Goal: Communication & Community: Participate in discussion

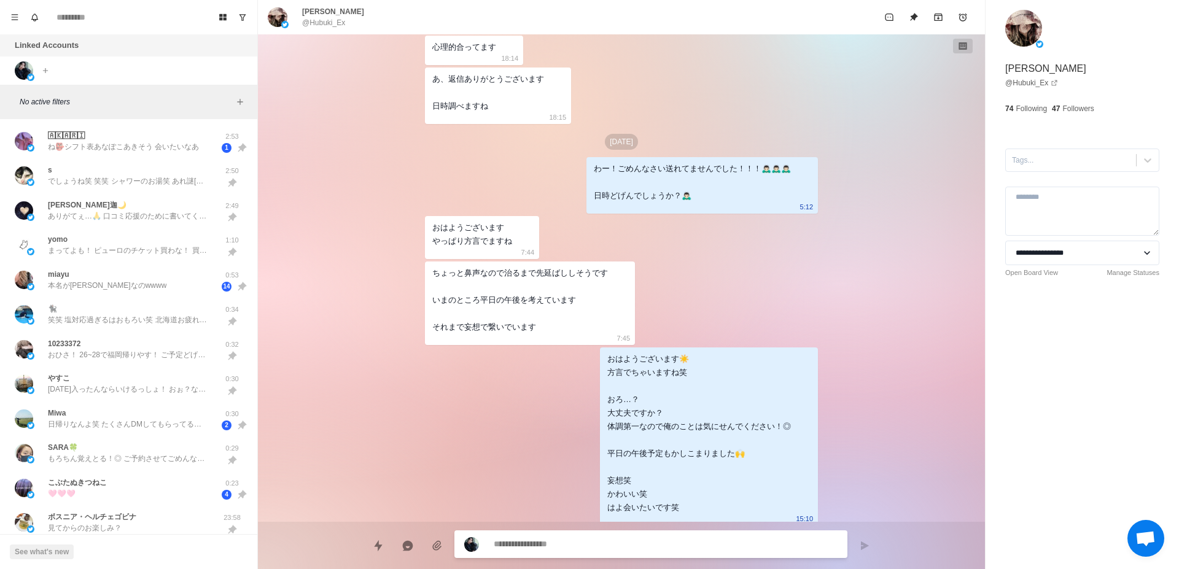
scroll to position [1133, 0]
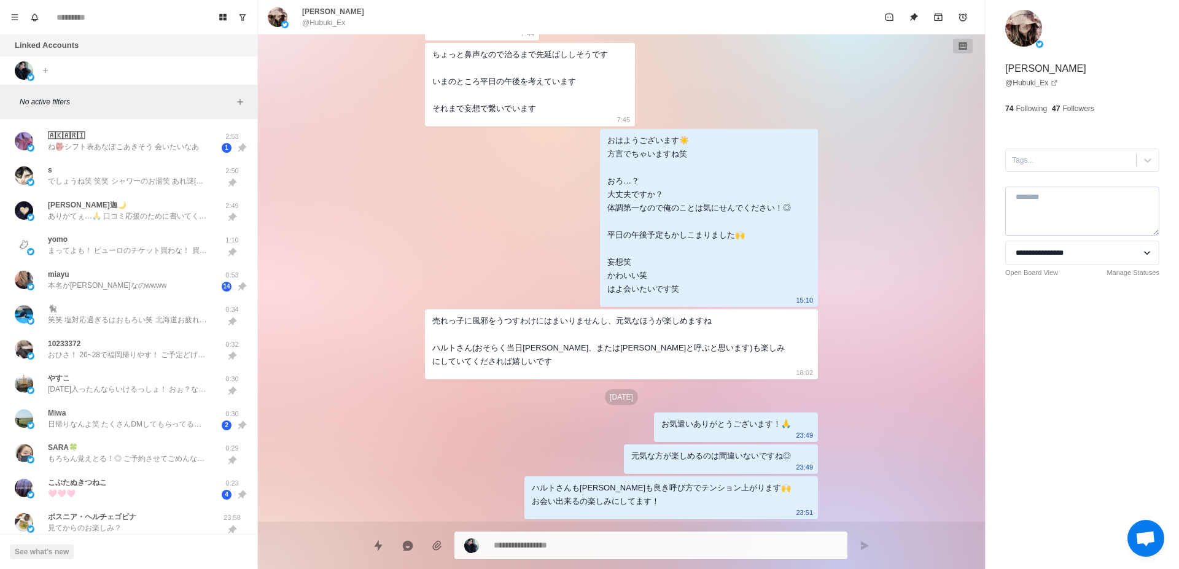
click at [1060, 205] on textarea at bounding box center [1082, 211] width 154 height 49
type textarea "*"
type textarea "*****"
click at [1067, 370] on div "**********" at bounding box center [1081, 284] width 193 height 569
click at [109, 151] on p "ね👺シフト表あなぽこあきそう 会いたいなあ" at bounding box center [123, 146] width 151 height 11
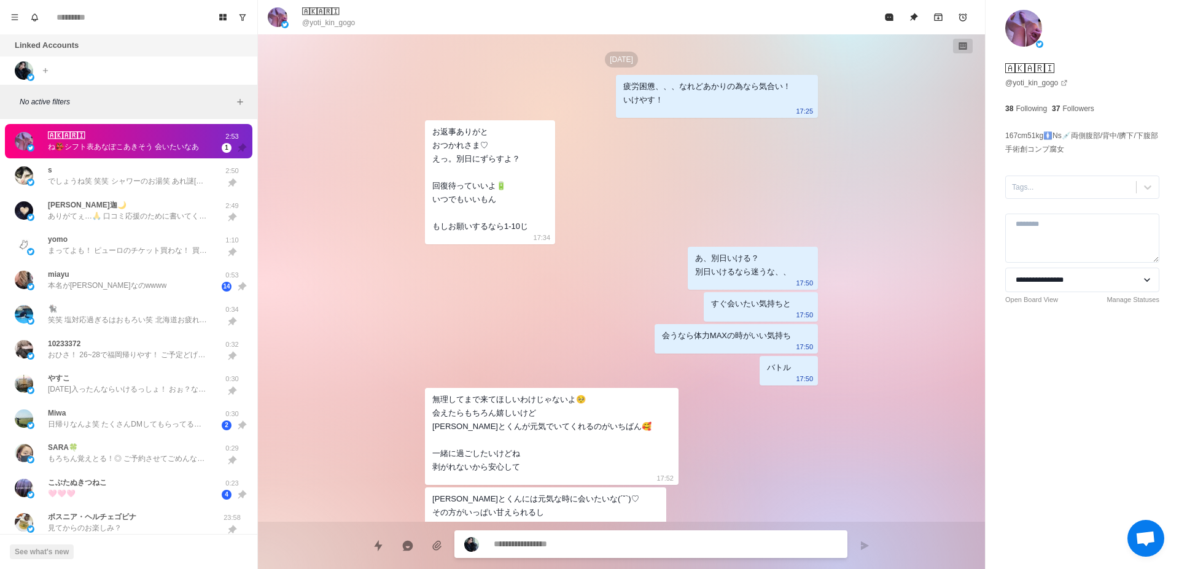
scroll to position [2579, 0]
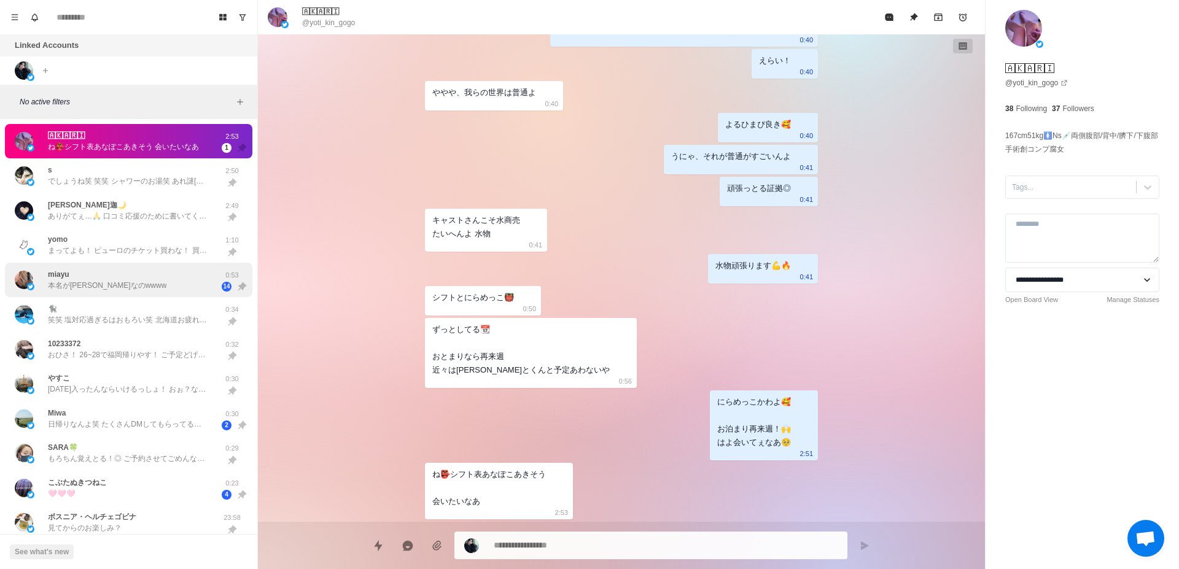
click at [154, 276] on div "miayu 本名が[PERSON_NAME]なのwwww" at bounding box center [116, 280] width 202 height 25
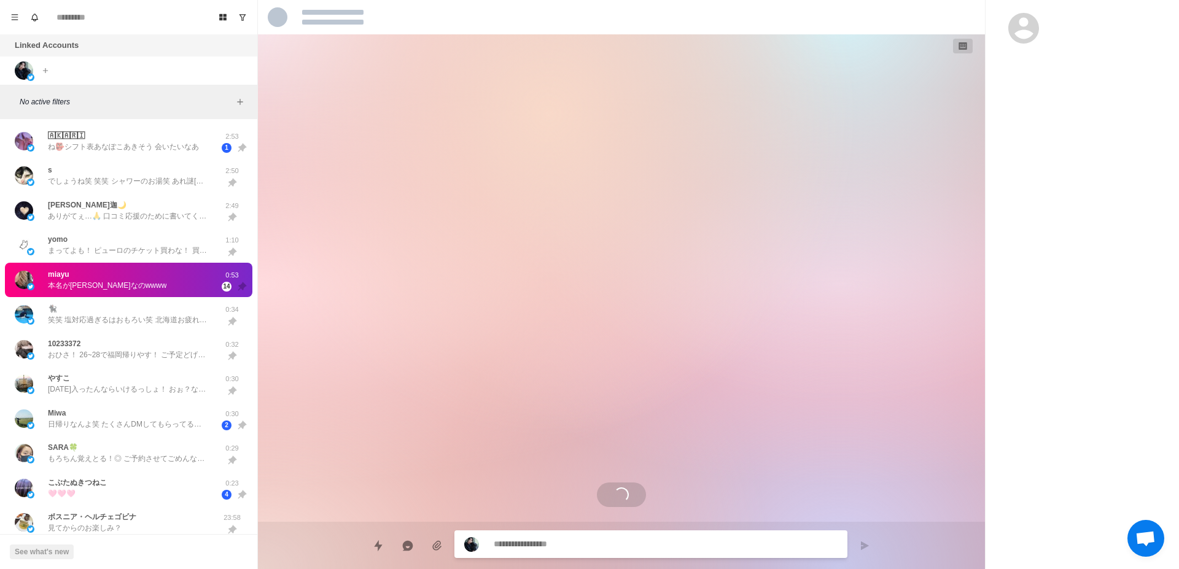
scroll to position [1504, 0]
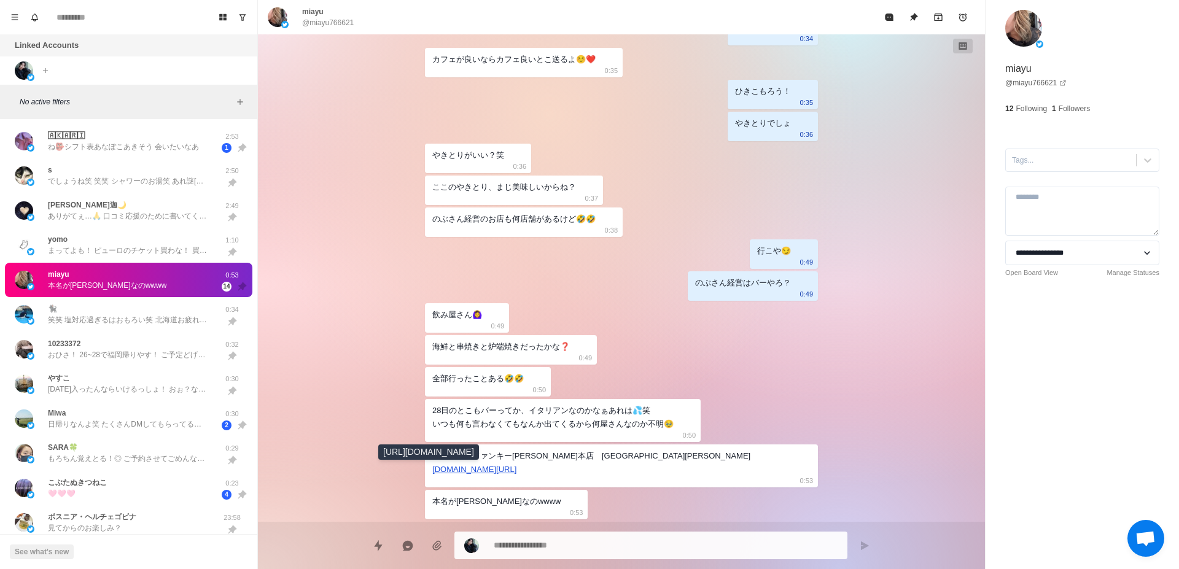
click at [465, 470] on link "[DOMAIN_NAME][URL]" at bounding box center [474, 469] width 84 height 9
click at [138, 254] on p "まってよも！ ピューロのチケット買わな！ 買っとらんよね？ 買っとく！" at bounding box center [128, 250] width 160 height 11
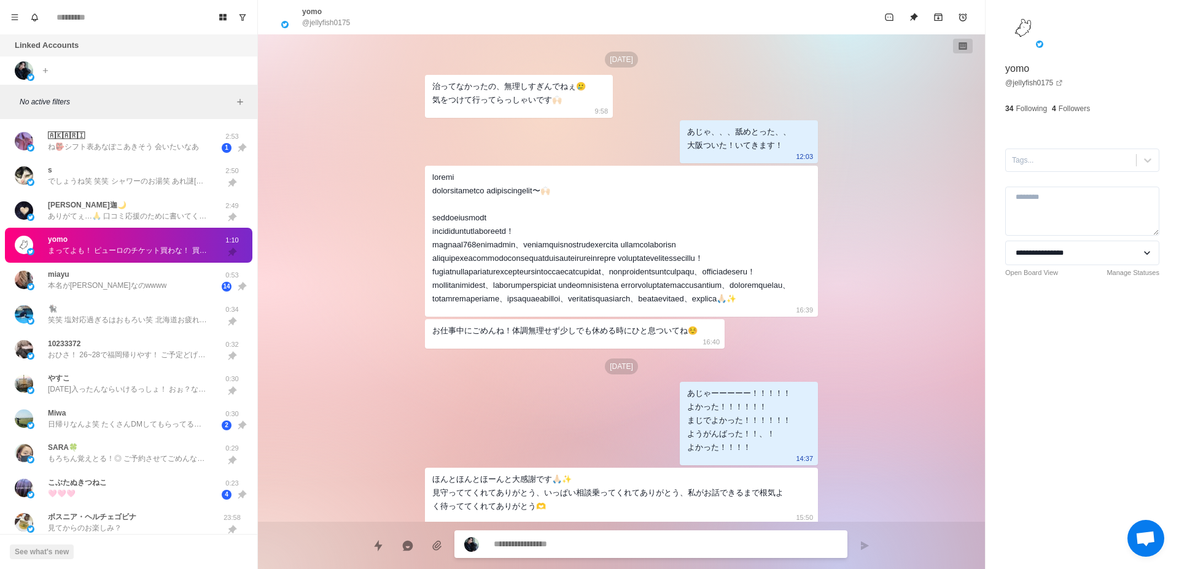
scroll to position [3642, 0]
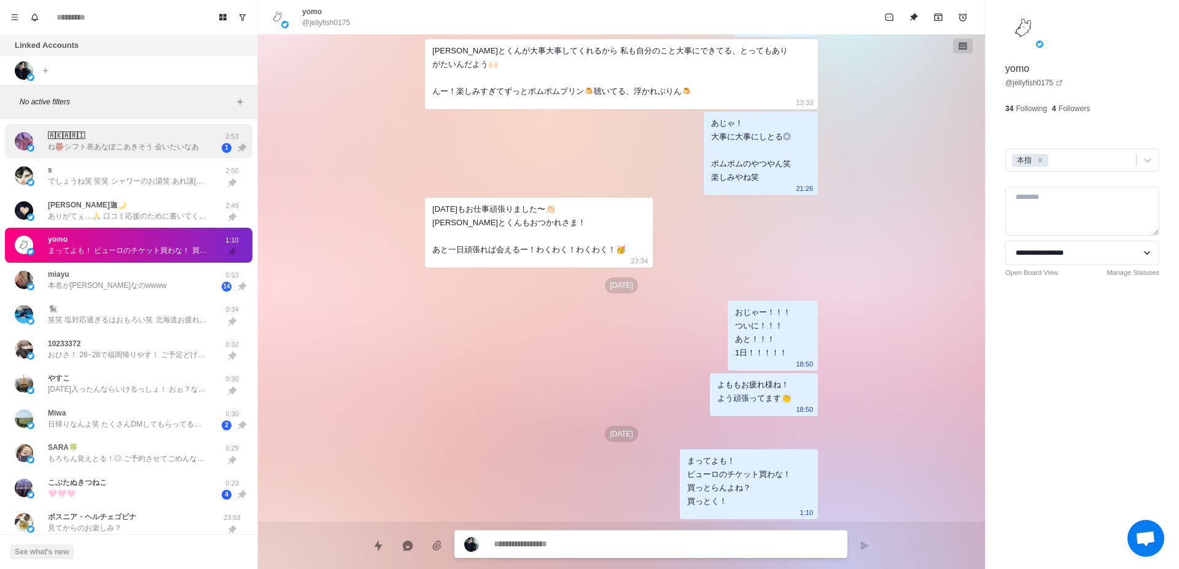
click at [130, 142] on p "ね👺シフト表あなぽこあきそう 会いたいなあ" at bounding box center [123, 146] width 151 height 11
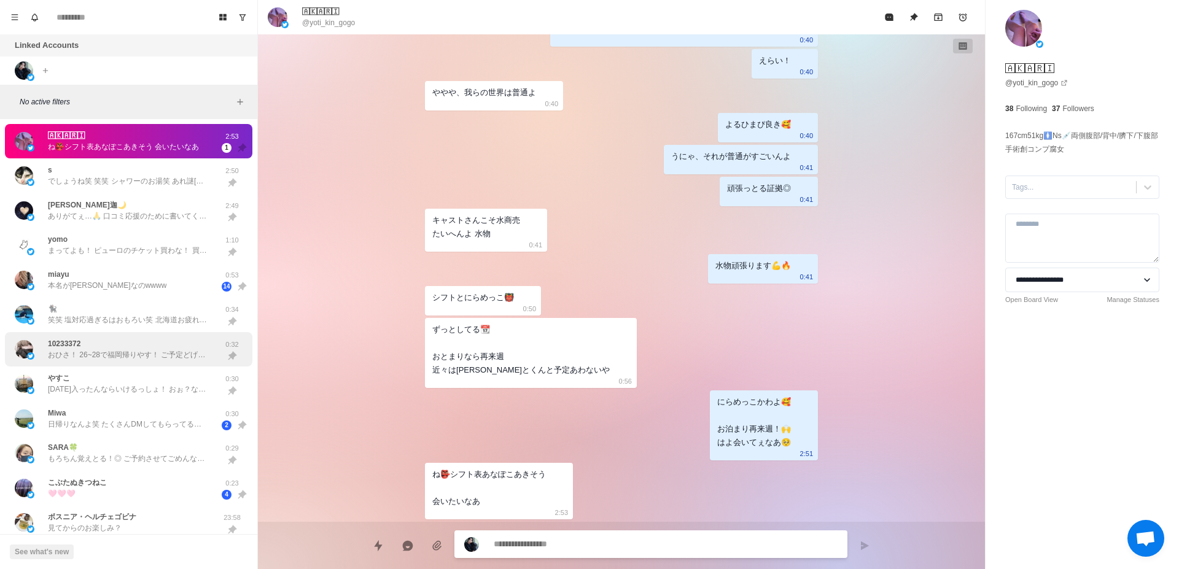
scroll to position [77, 0]
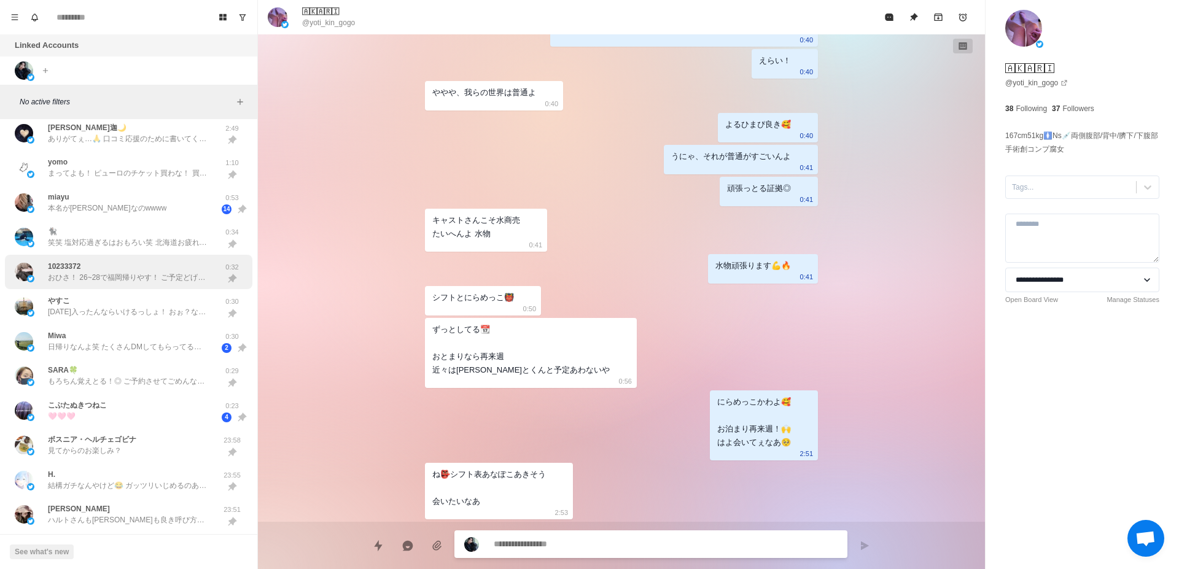
click at [138, 344] on p "日帰りなんよ笑 たくさんDMしてもらってるのに、いつでもは会えなくなるから事前にお知らせ🥺" at bounding box center [128, 346] width 160 height 11
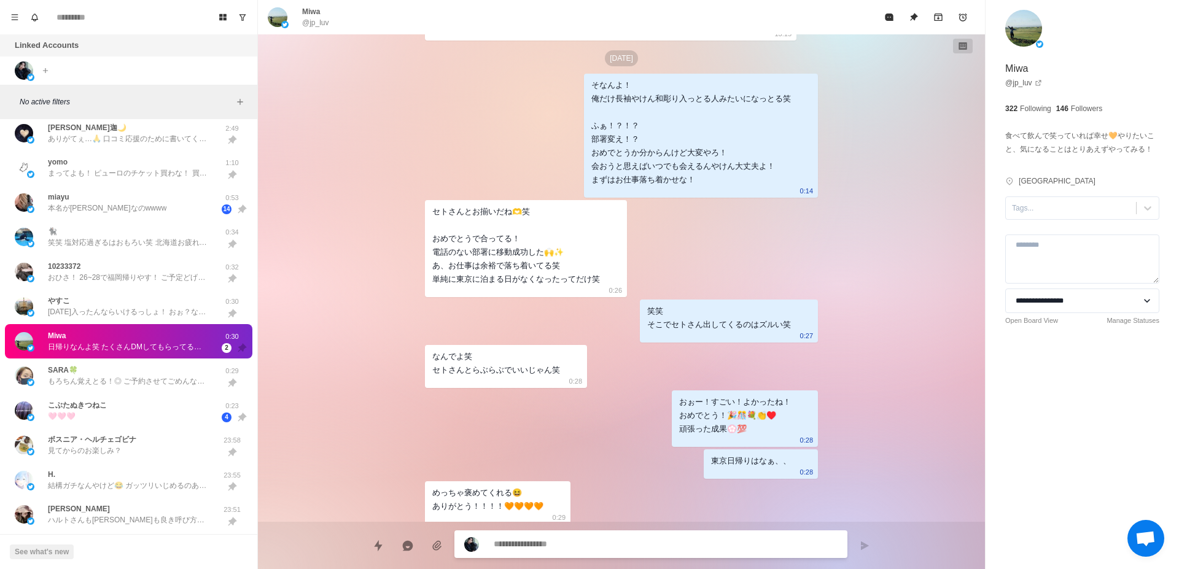
scroll to position [2371, 0]
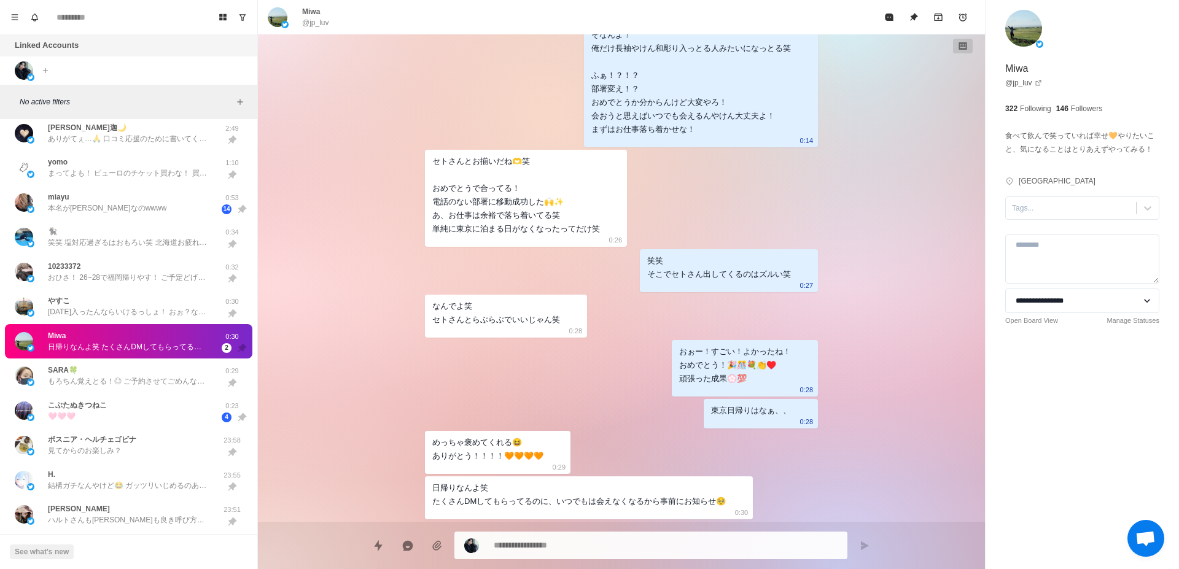
click at [339, 337] on div "[DATE] [PERSON_NAME]に見せたらコレいいなぁて笑 22:28 [DATE] 店の名前間違ってた笑 GAZTAだった笑 西武池袋本店の地下一階…" at bounding box center [621, 278] width 727 height 488
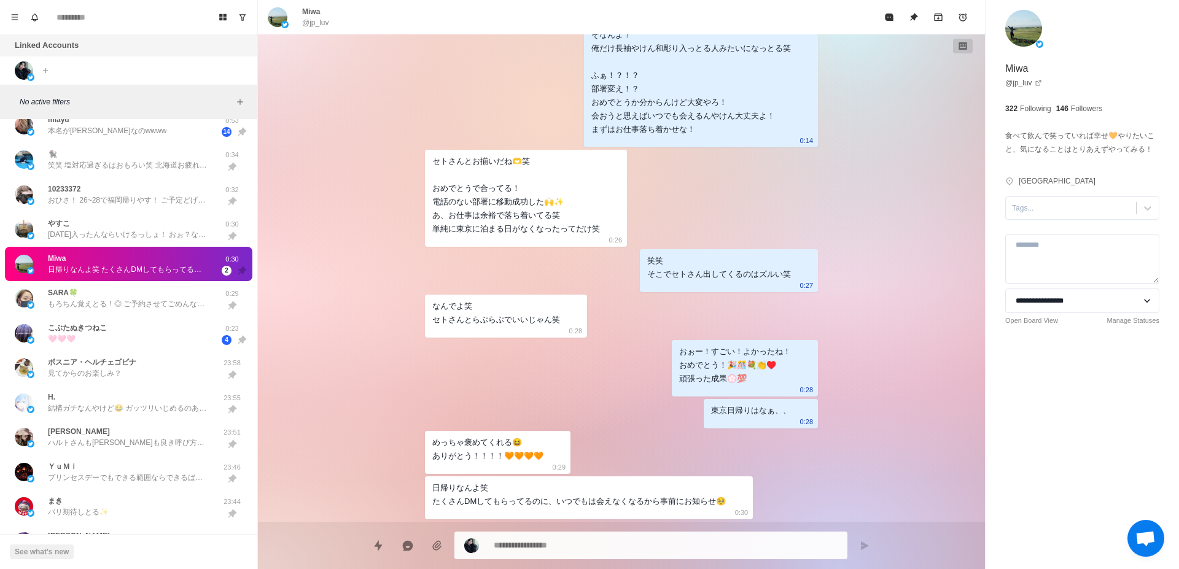
click at [84, 350] on div "こぶたぬきつねこ 🩷🩷🩷 0:23 4" at bounding box center [128, 333] width 247 height 35
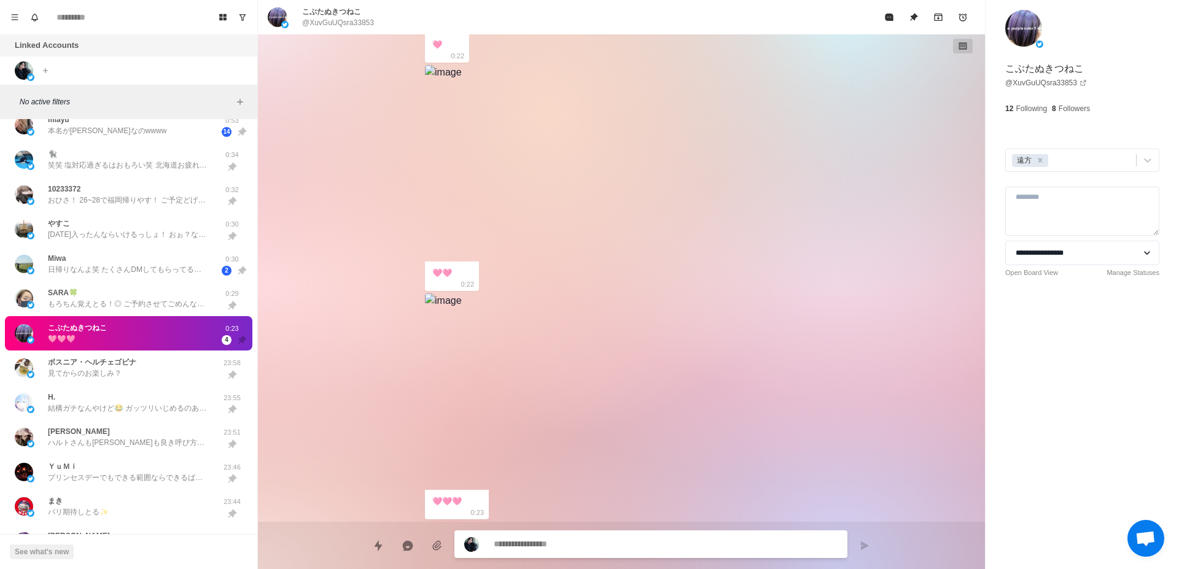
scroll to position [3511, 0]
click at [161, 373] on div "ボスニア・ヘルチェゴビナ 見てからのお楽しみ？" at bounding box center [116, 367] width 202 height 25
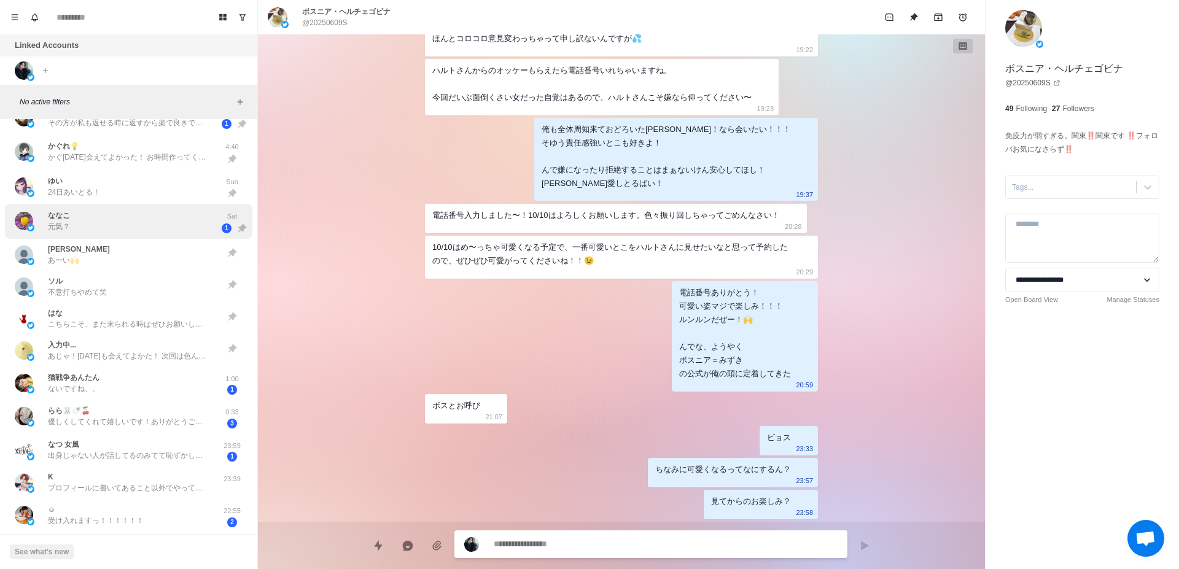
scroll to position [696, 0]
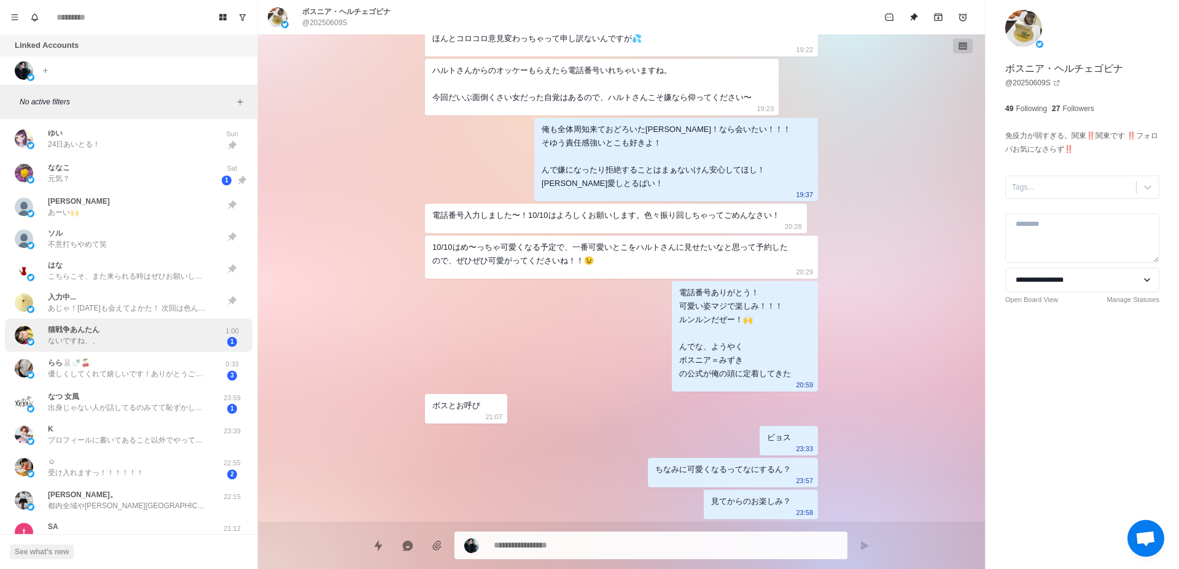
click at [132, 340] on div "猫戦争あんたん ないですね、、" at bounding box center [116, 336] width 202 height 24
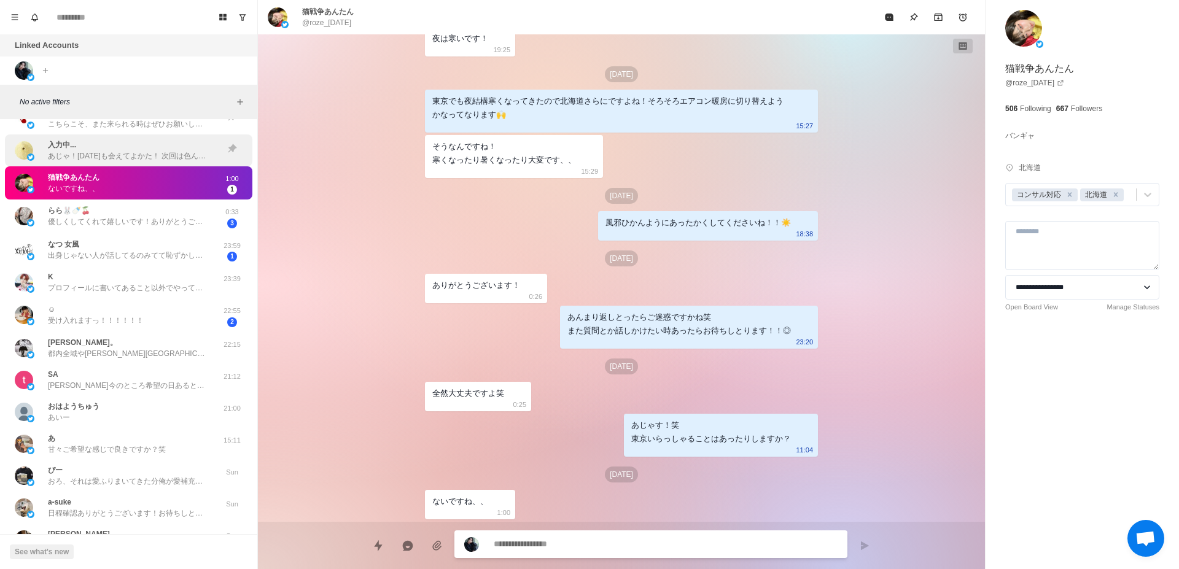
scroll to position [851, 0]
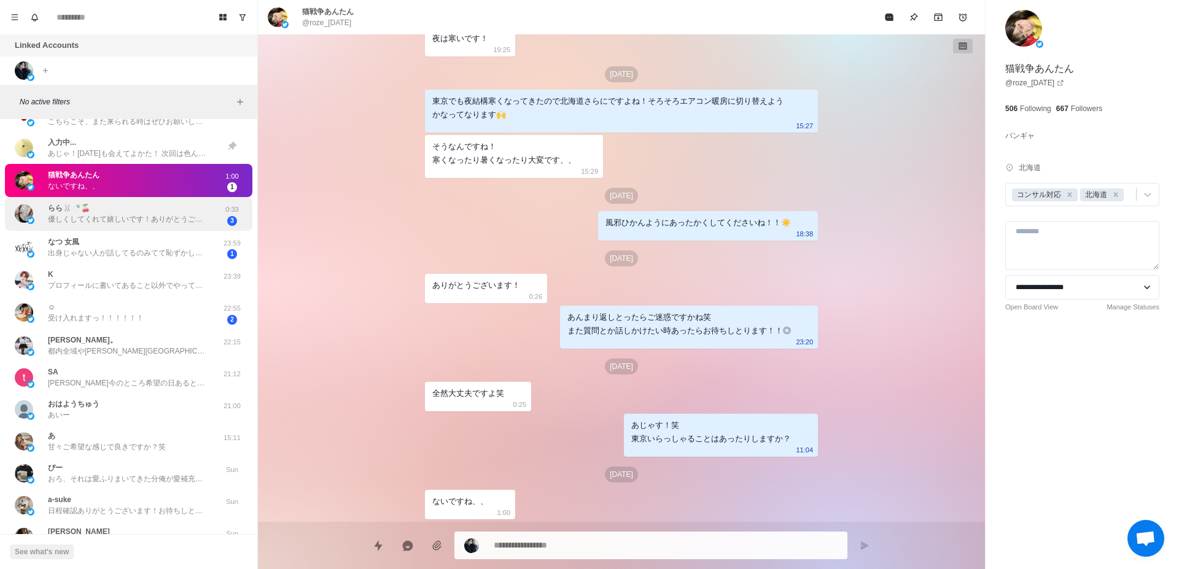
click at [114, 221] on p "優しくしてくれて嬉しいです！ありがとうございます🙇‍♀️ わたしも[DATE]はめちゃくちゃ眠いので寝ます😴 また[DATE]DMします( ˙³˙)⇝💕" at bounding box center [128, 219] width 160 height 11
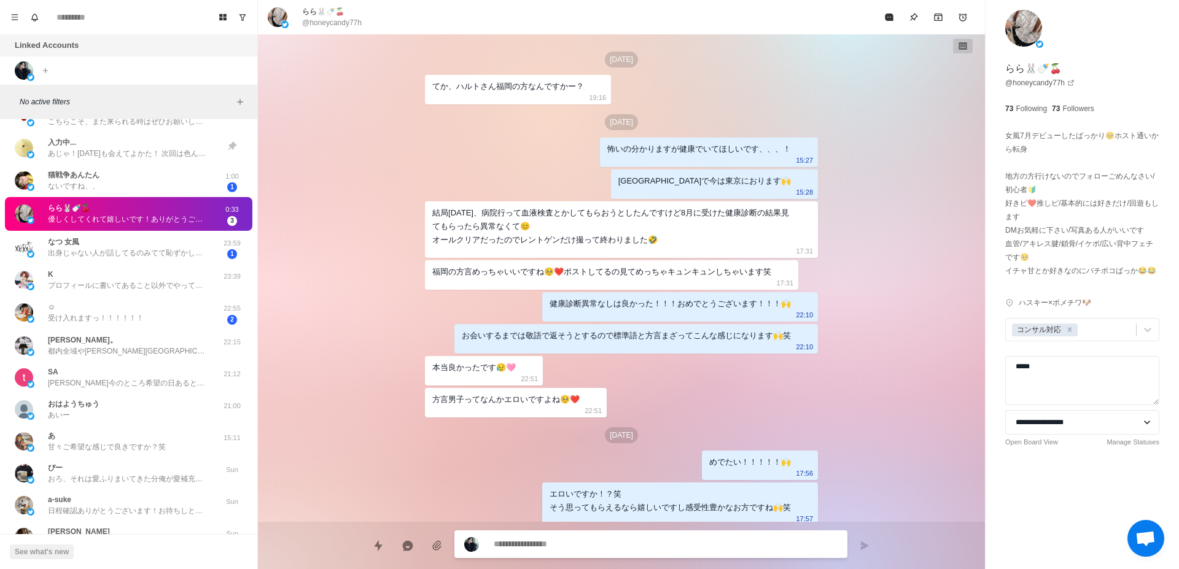
scroll to position [2080, 0]
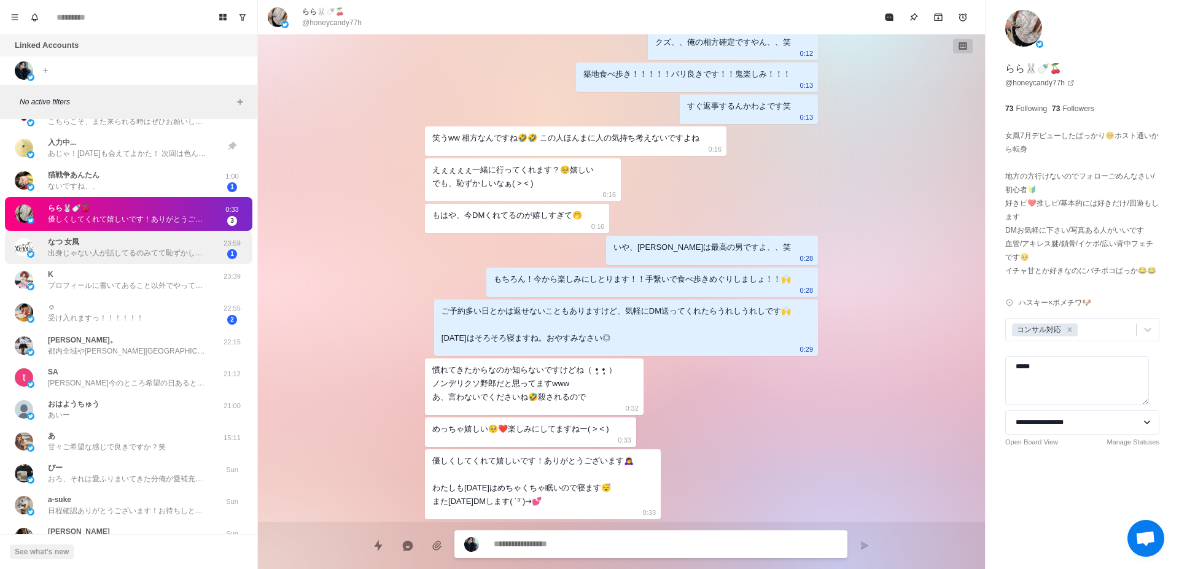
click at [99, 256] on p "出身じゃない人が話してるのみてて恥ずかしいもん🥹" at bounding box center [128, 252] width 160 height 11
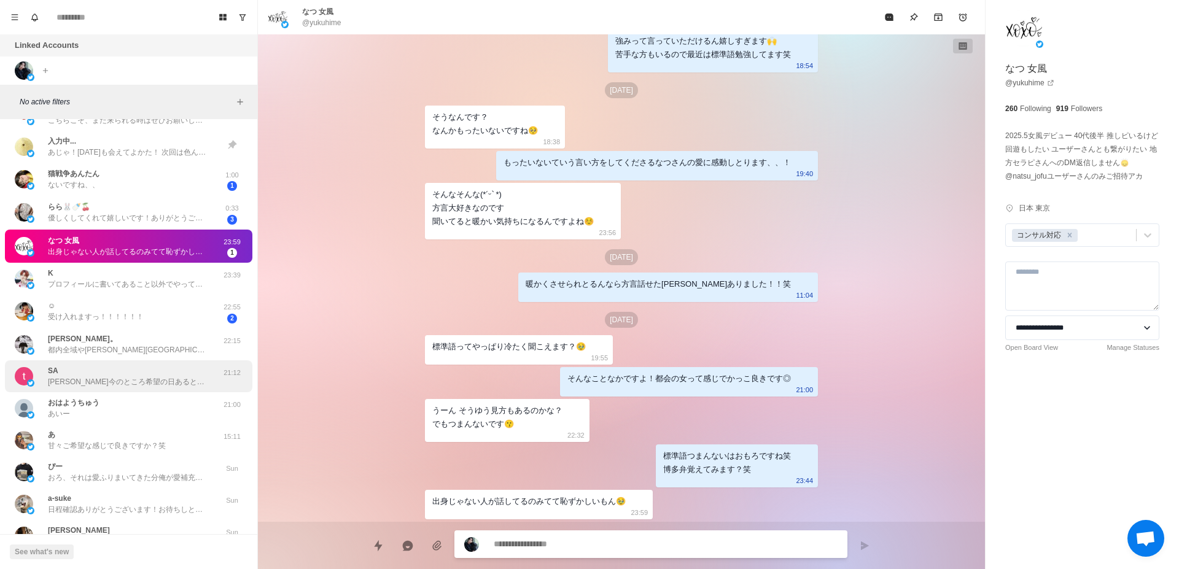
scroll to position [851, 0]
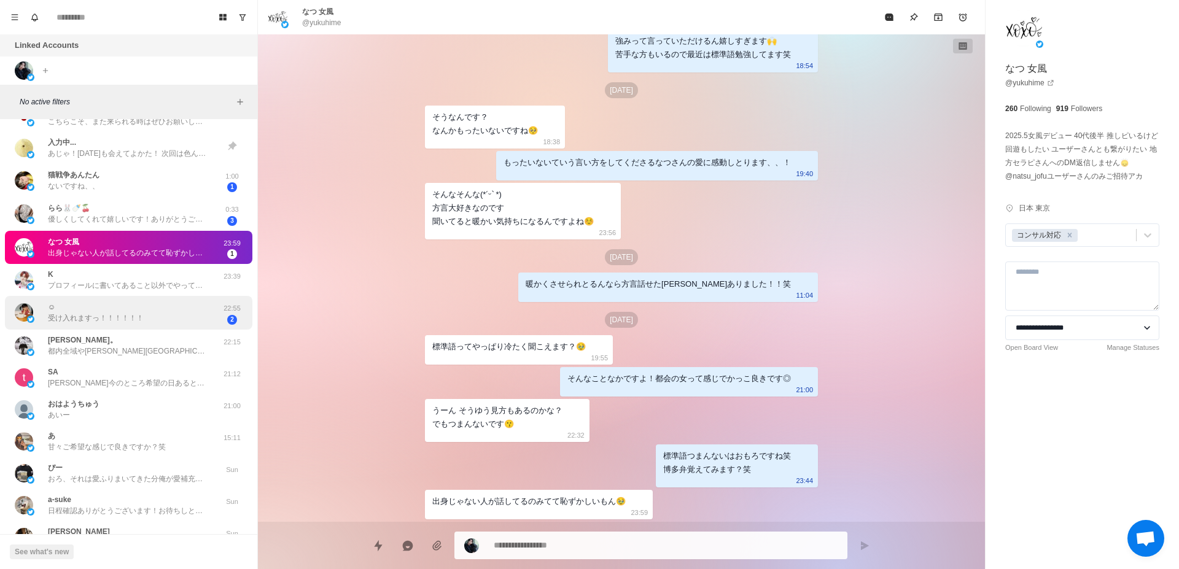
click at [132, 321] on p "受け入れますっ！！！！！！" at bounding box center [96, 318] width 96 height 11
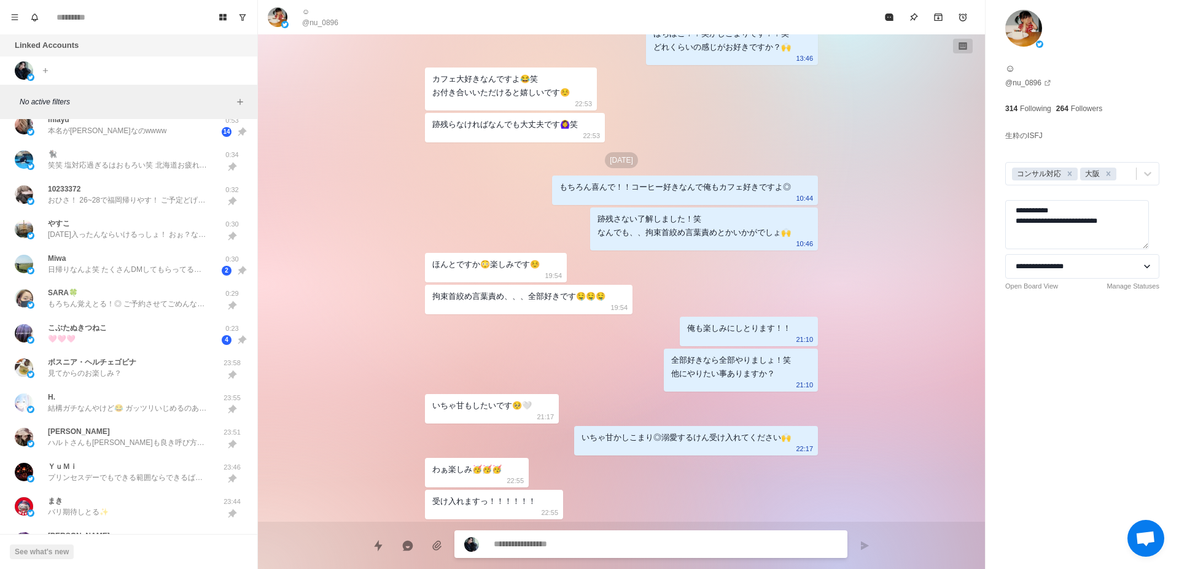
scroll to position [0, 0]
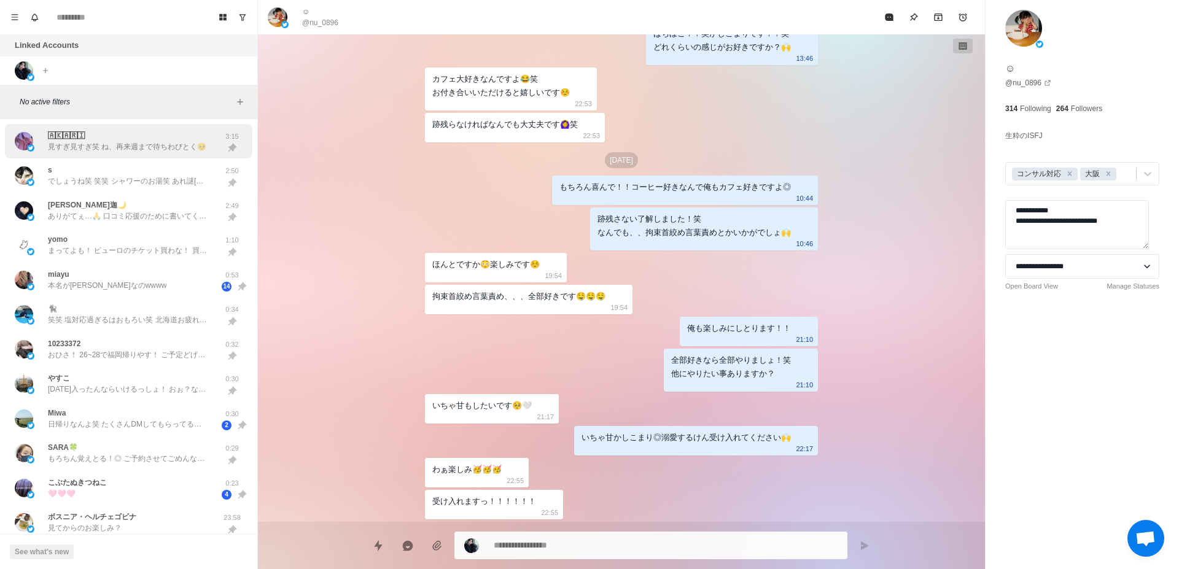
click at [98, 140] on div "🄰🄺🄰🅁🄸 見すぎ見すぎ笑 ね、再来週まで待ちわびとく🥺" at bounding box center [127, 141] width 158 height 22
type textarea "*"
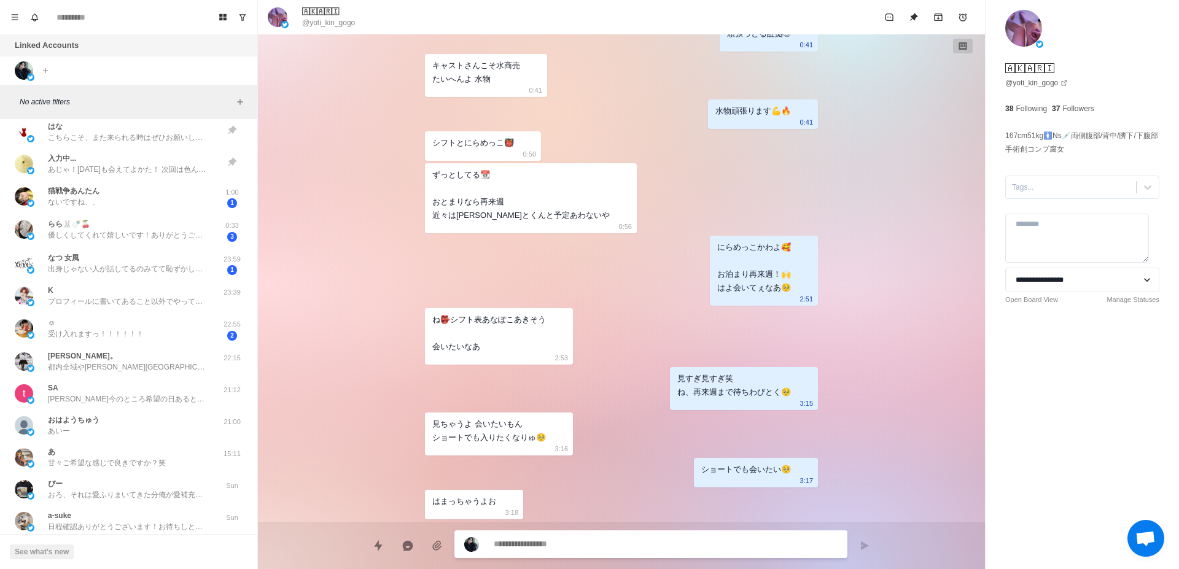
scroll to position [851, 0]
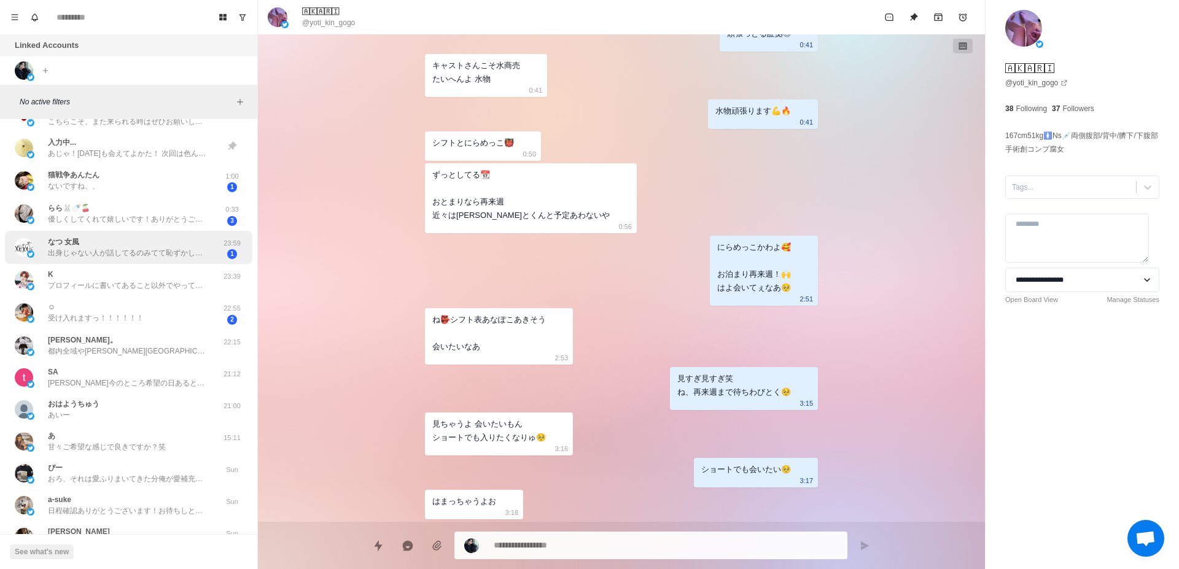
click at [150, 247] on div "なつ 女風 出身じゃない人が話してるのみてて恥ずかしいもん🥹" at bounding box center [128, 247] width 160 height 22
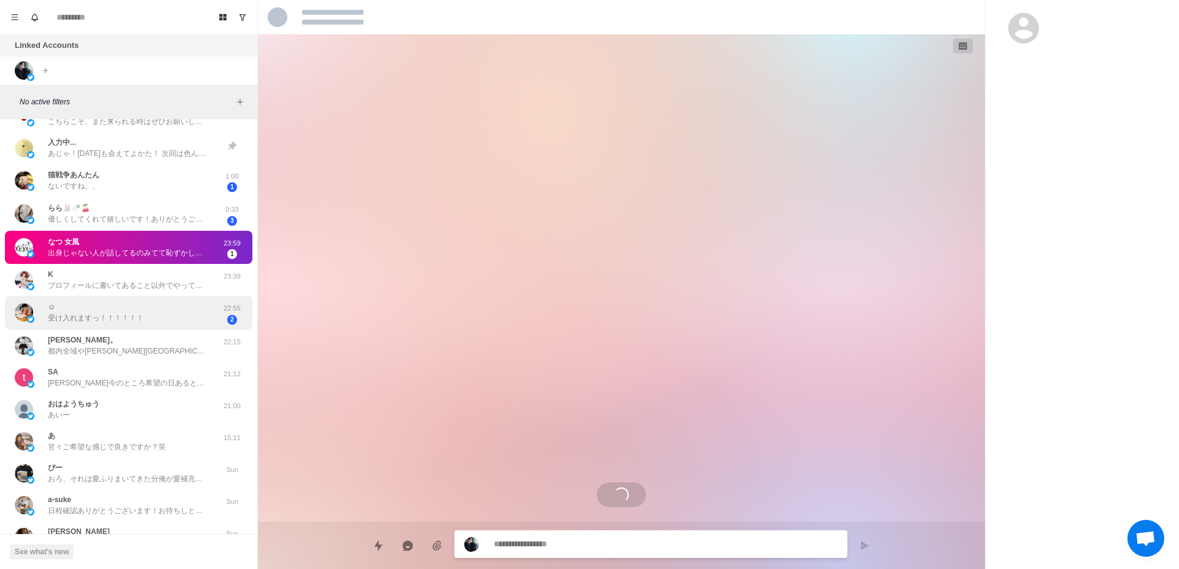
scroll to position [441, 0]
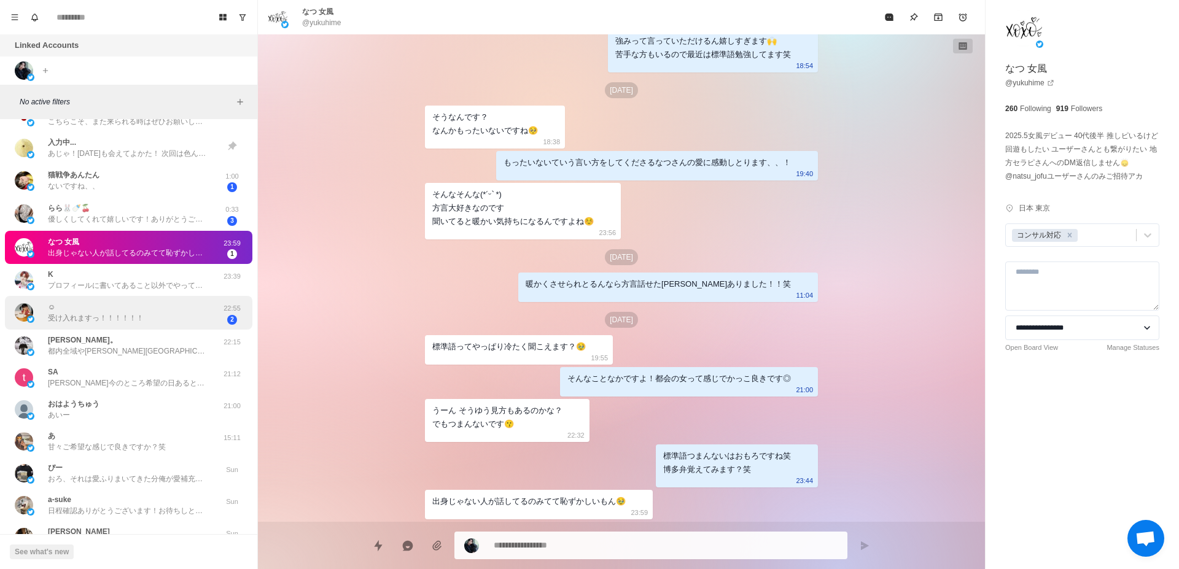
click at [152, 319] on div "☺︎ 受け入れますっ！！！！！！" at bounding box center [116, 313] width 202 height 24
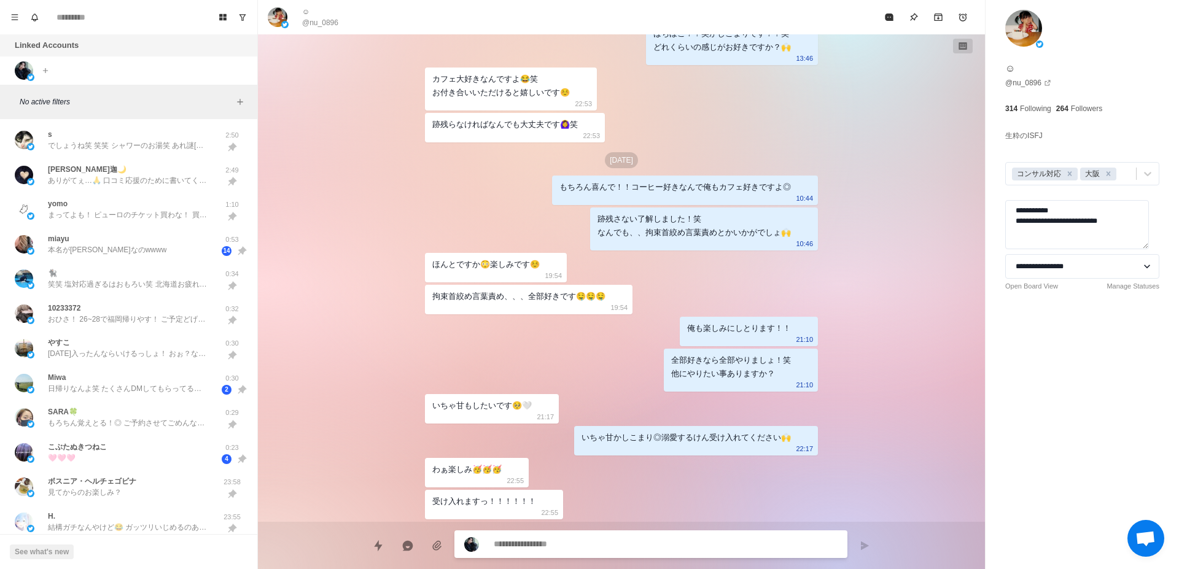
scroll to position [0, 0]
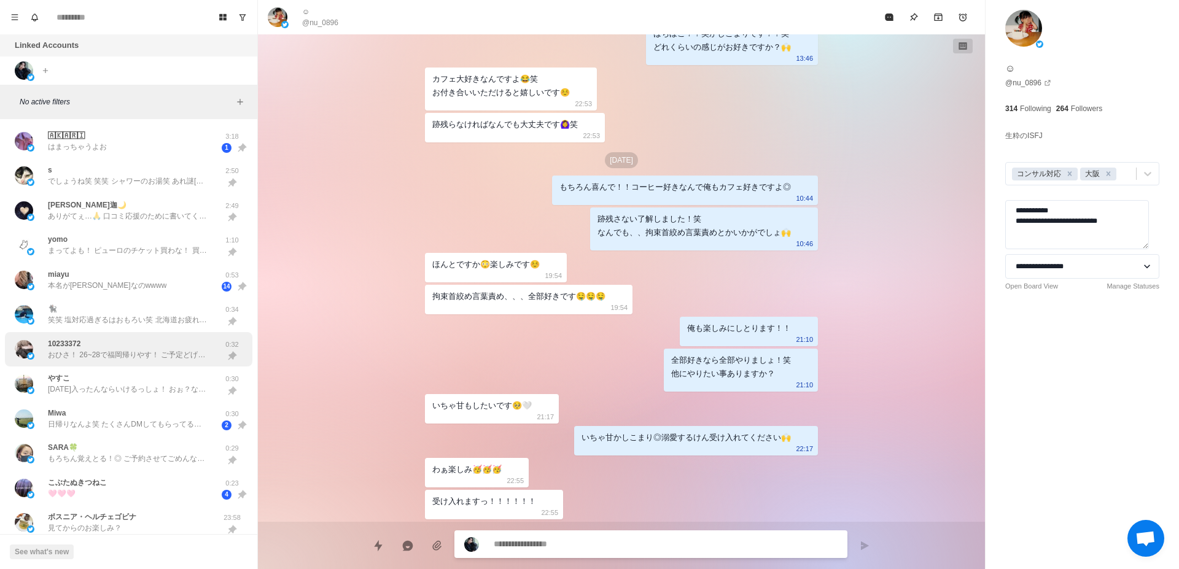
click at [169, 354] on p "おひさ！ 26~28で福岡帰りやす！ ご予定どげん？" at bounding box center [128, 354] width 160 height 11
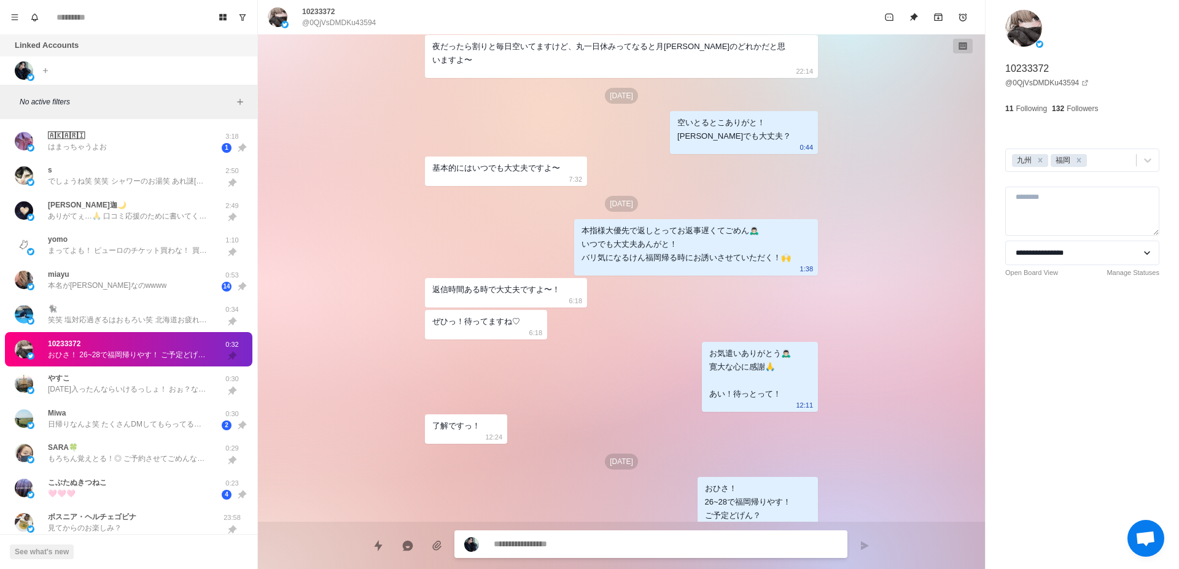
scroll to position [1240, 0]
click at [141, 279] on div "miayu 本名が[PERSON_NAME]なのwwww" at bounding box center [116, 280] width 202 height 25
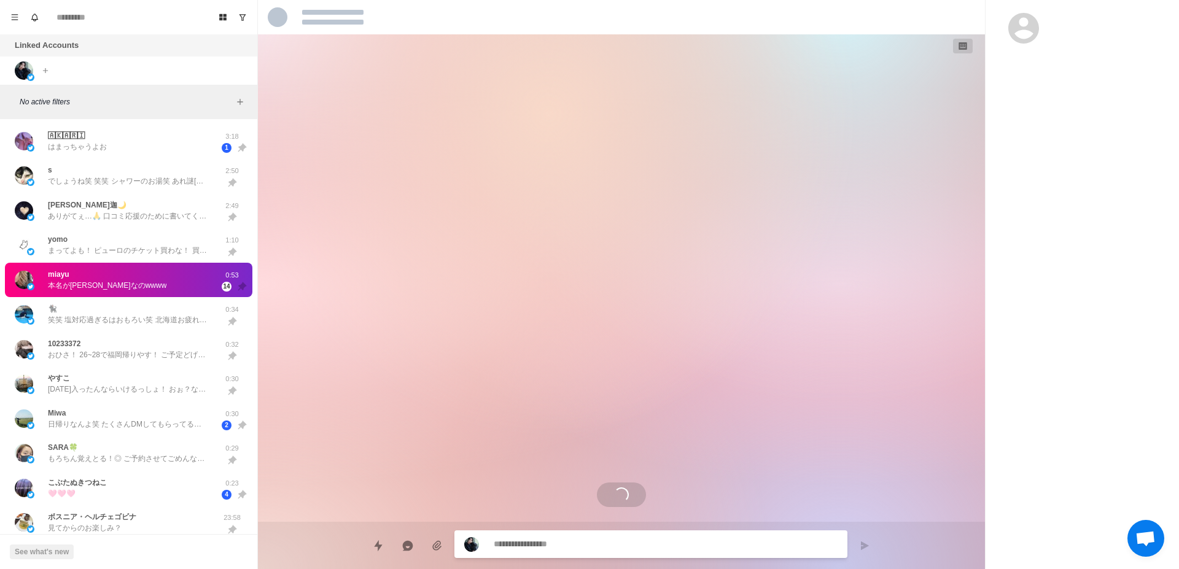
scroll to position [1504, 0]
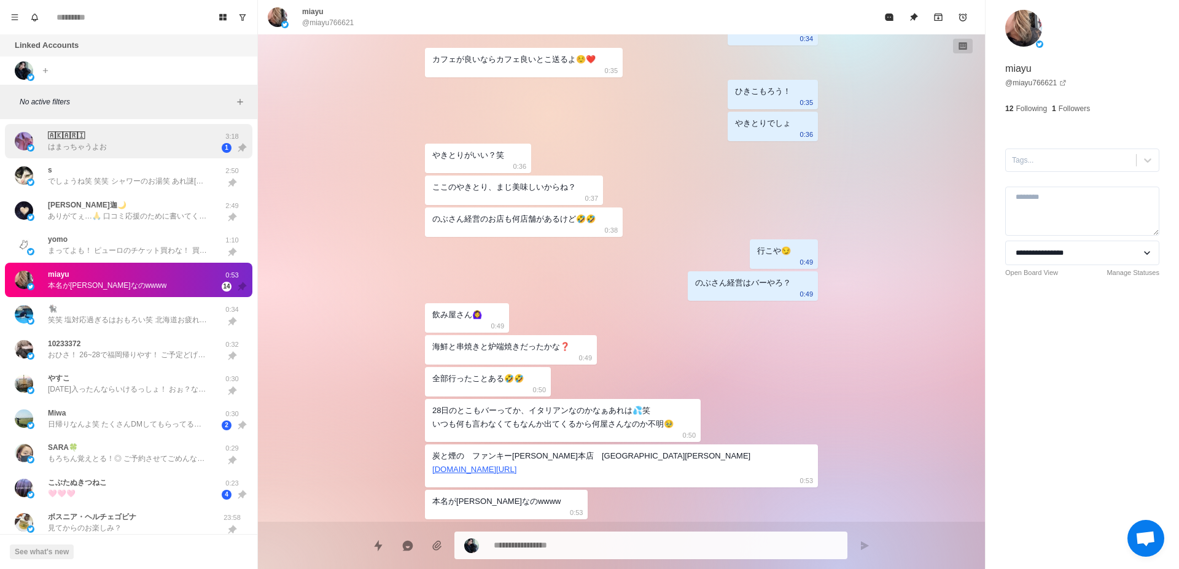
click at [140, 149] on div "🄰🄺🄰🅁🄸 はまっちゃうよお" at bounding box center [116, 141] width 202 height 25
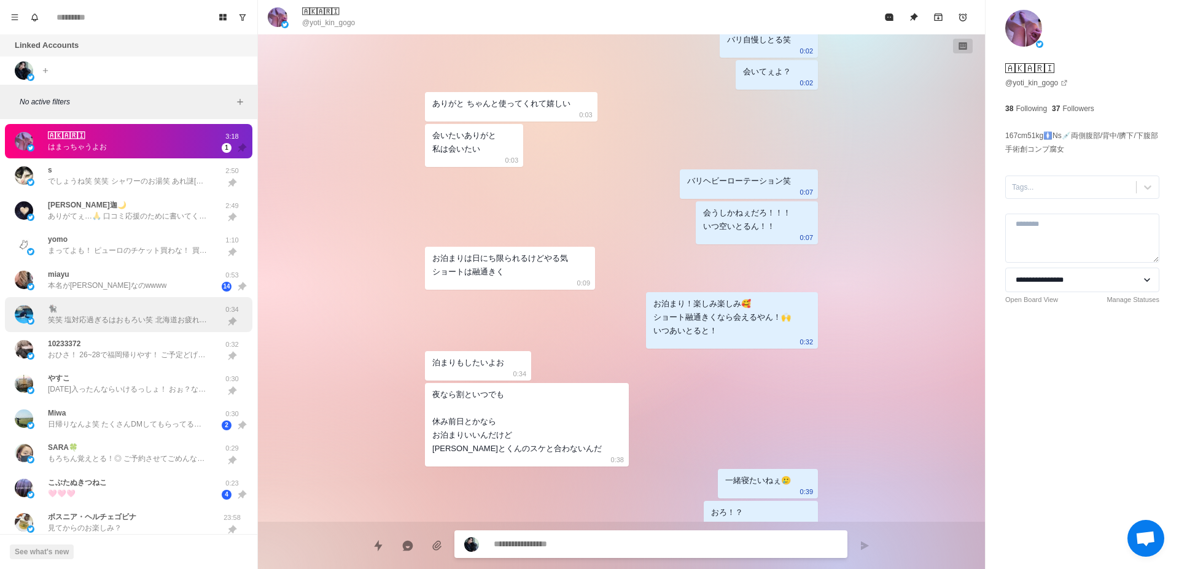
scroll to position [77, 0]
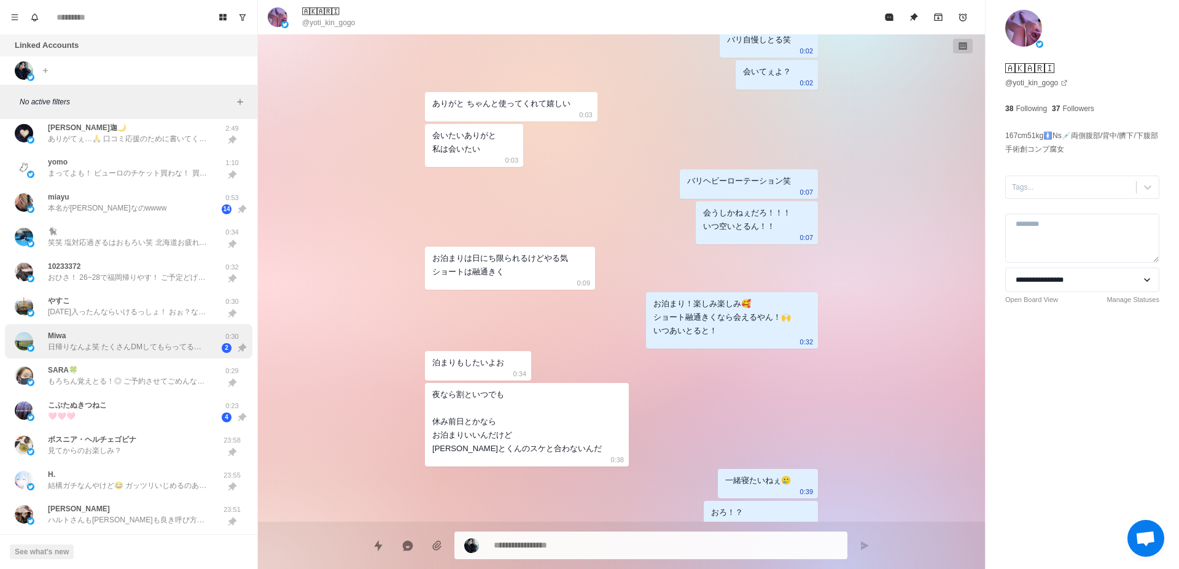
click at [139, 341] on div "Miwa 日帰りなんよ笑 たくさんDMしてもらってるのに、いつでもは会えなくなるから事前にお知らせ🥺" at bounding box center [128, 341] width 160 height 22
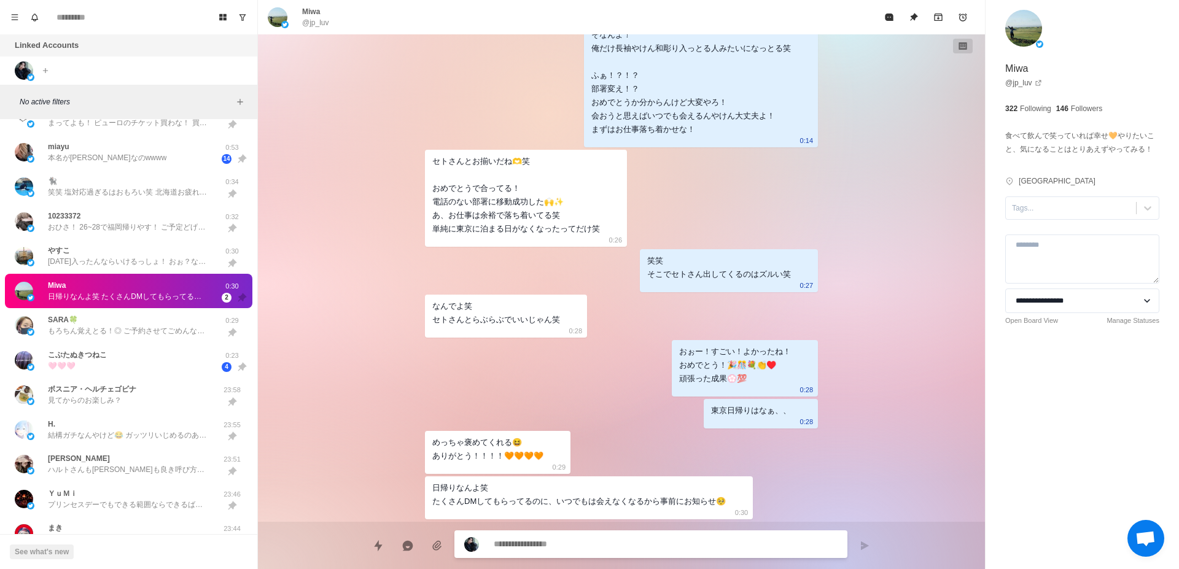
scroll to position [155, 0]
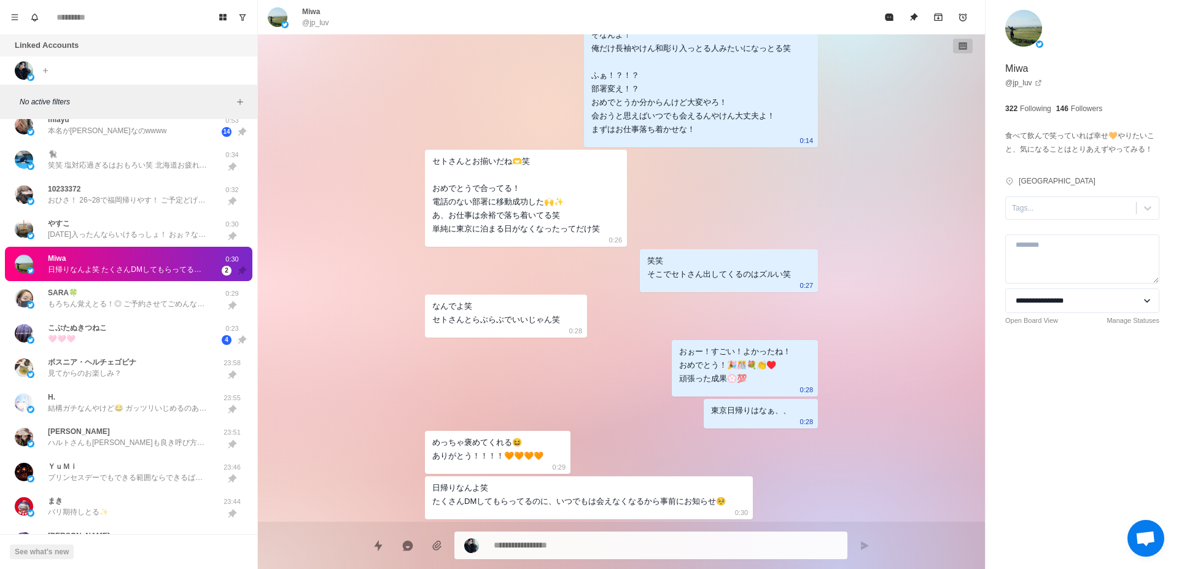
click at [139, 341] on div "こぶたぬきつねこ 🩷🩷🩷" at bounding box center [116, 333] width 202 height 25
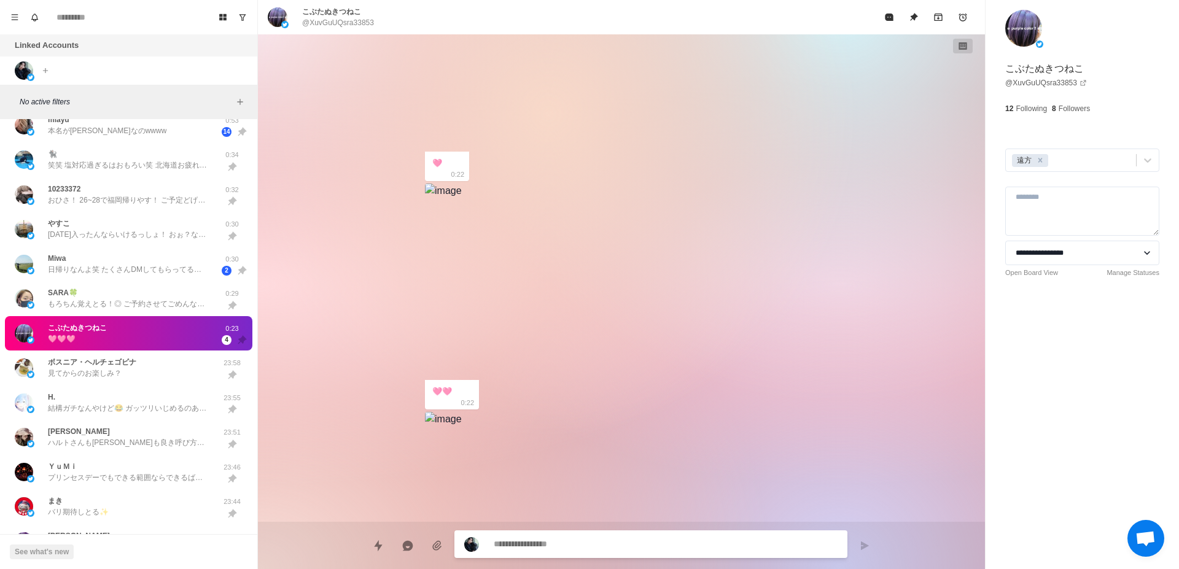
scroll to position [3511, 0]
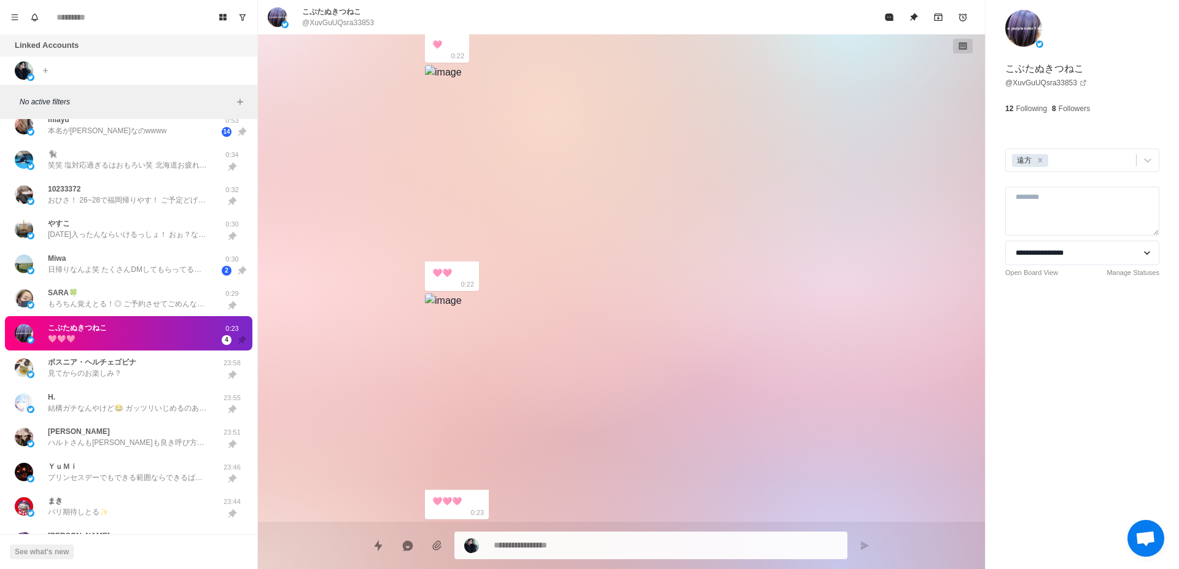
click at [462, 308] on img at bounding box center [443, 300] width 37 height 15
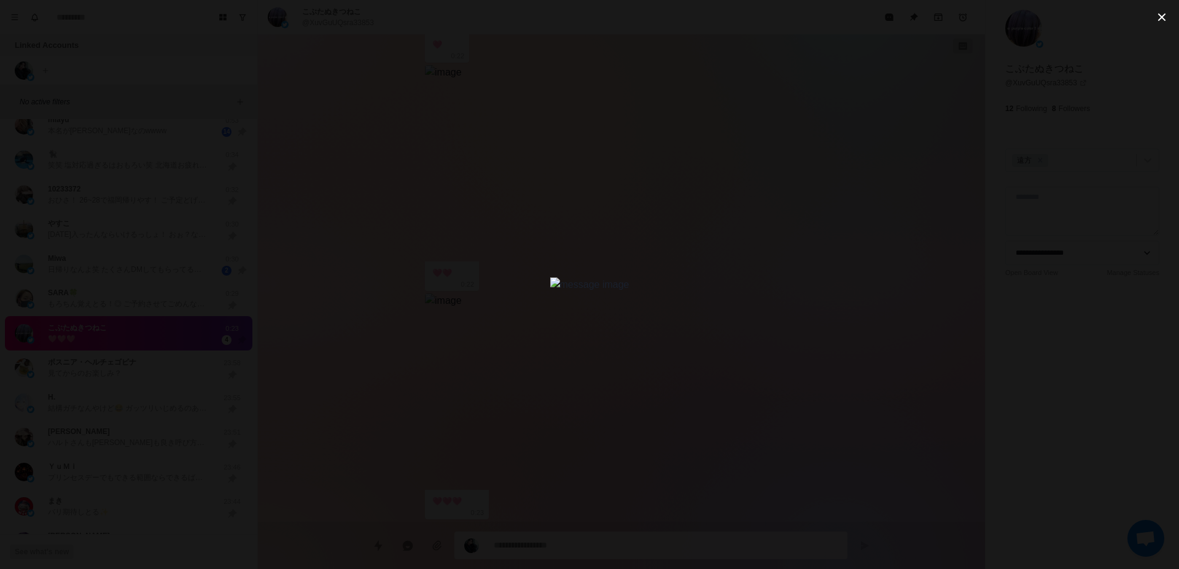
click at [239, 375] on div at bounding box center [589, 284] width 1179 height 569
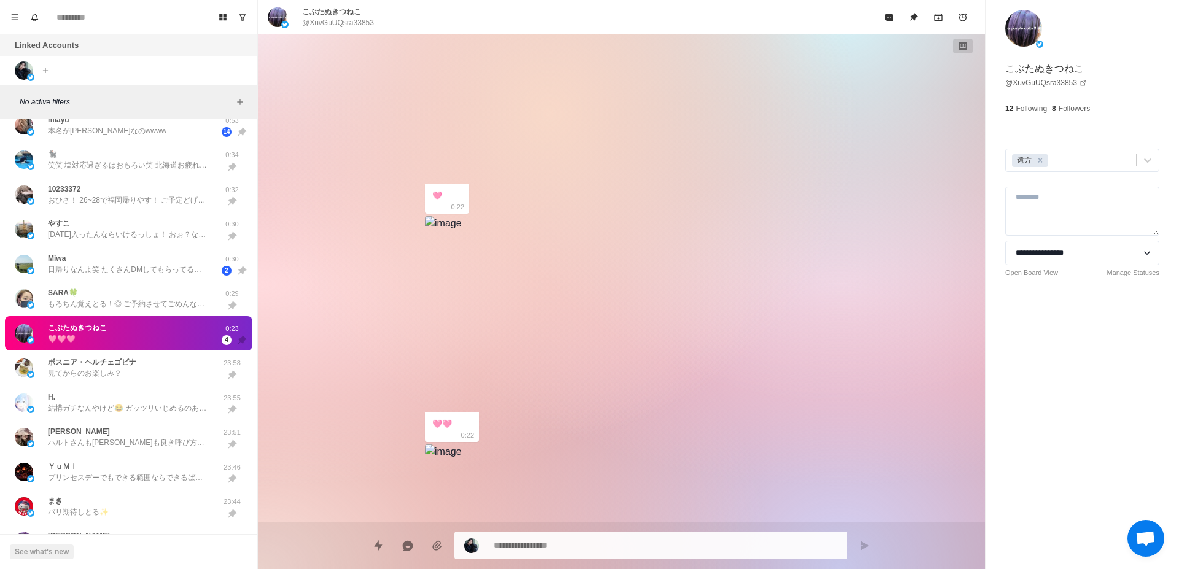
scroll to position [3433, 0]
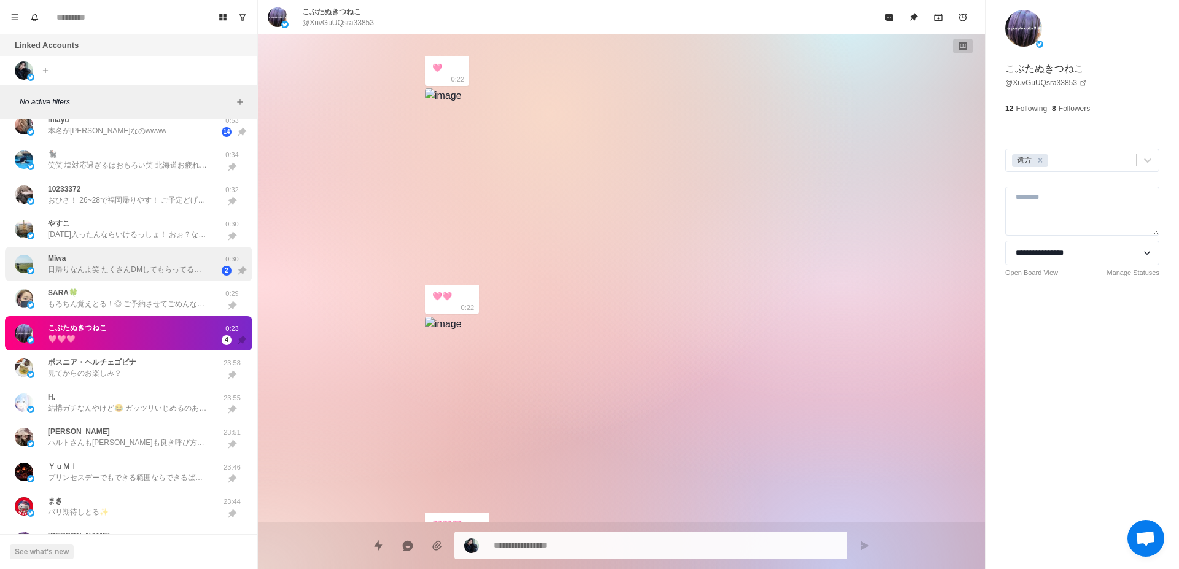
click at [107, 265] on p "日帰りなんよ笑 たくさんDMしてもらってるのに、いつでもは会えなくなるから事前にお知らせ🥺" at bounding box center [128, 269] width 160 height 11
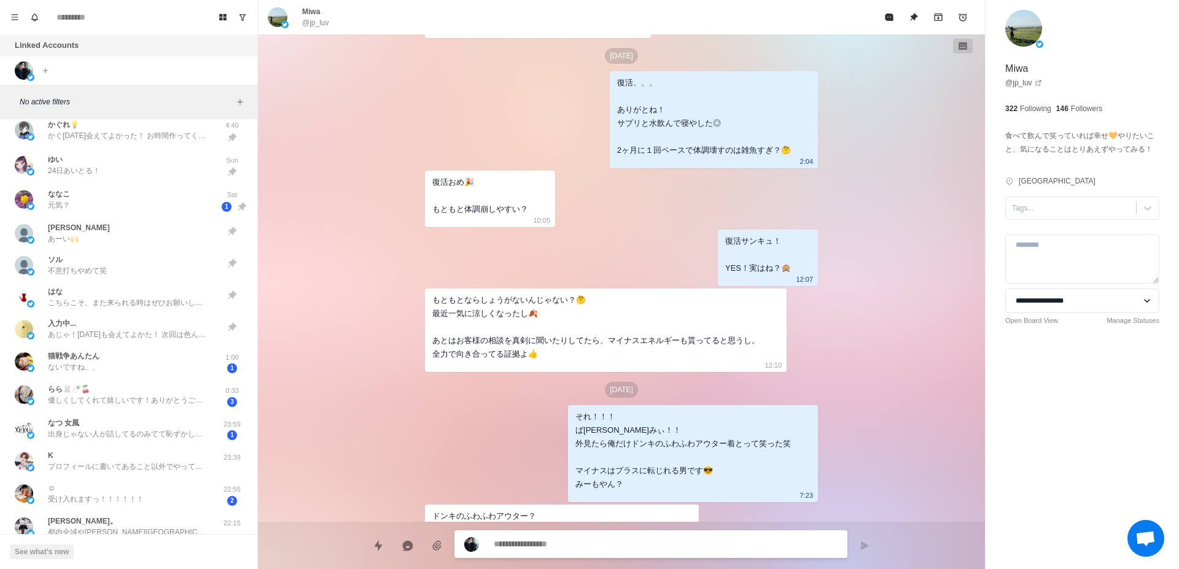
scroll to position [696, 0]
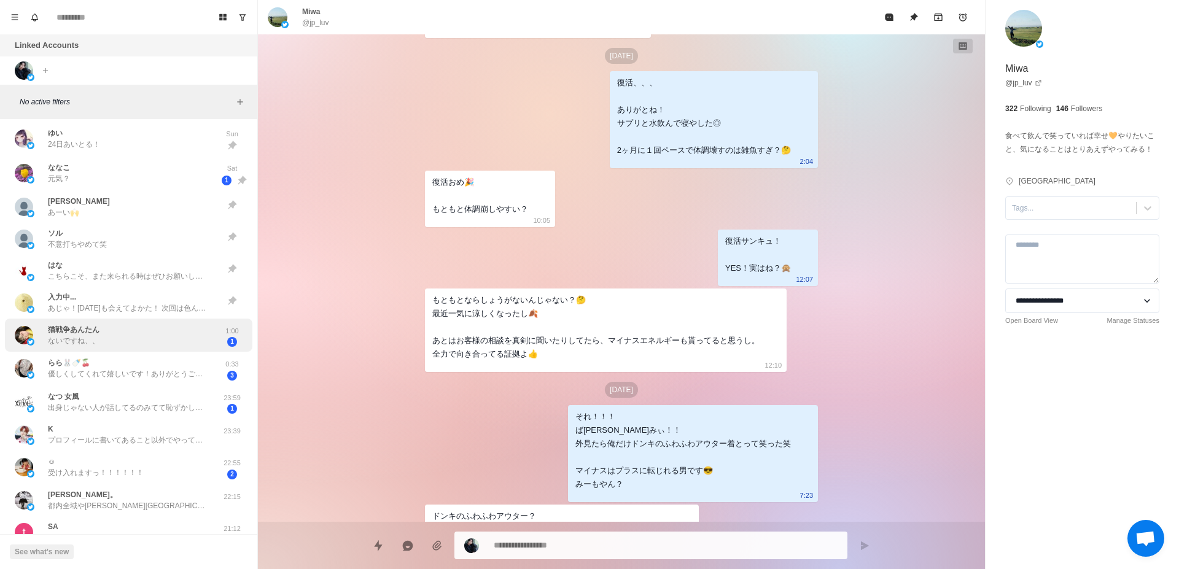
click at [147, 336] on div "猫戦争あんたん ないですね、、" at bounding box center [116, 336] width 202 height 24
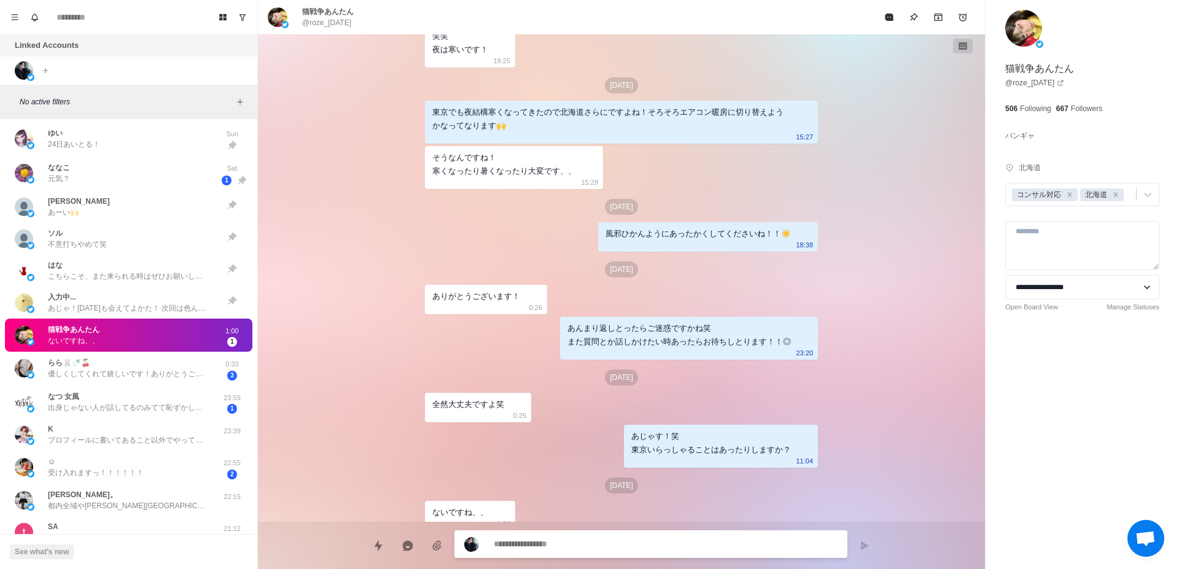
scroll to position [508, 0]
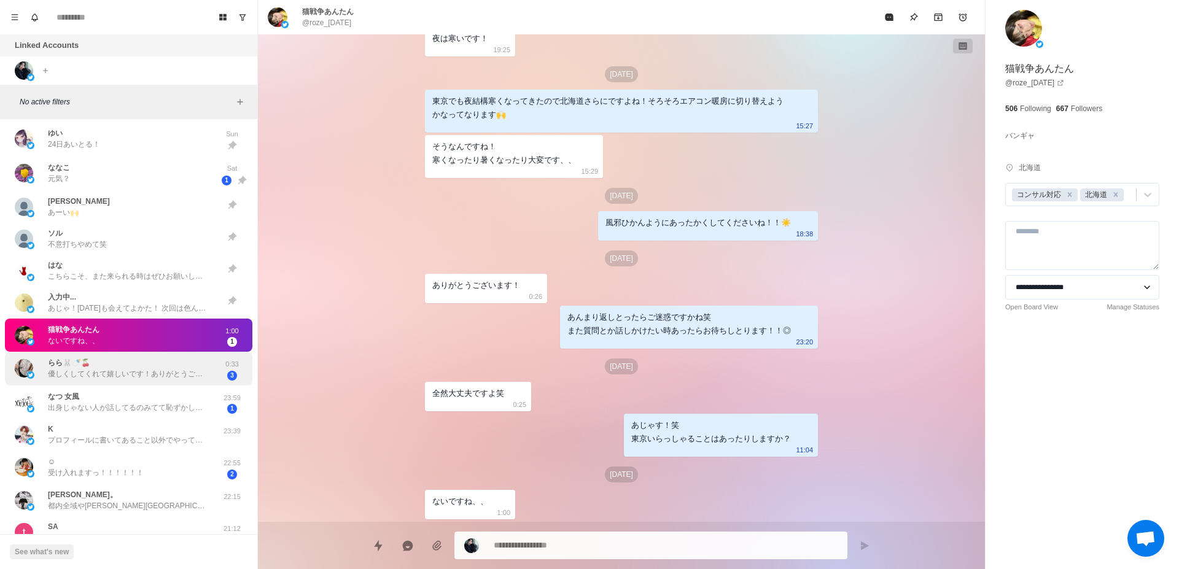
click at [184, 366] on div "らら🐰🍼🍒 優しくしてくれて嬉しいです！ありがとうございます🙇‍♀️ わたしも[DATE]はめちゃくちゃ眠いので寝ます😴 また[DATE]DMします( ˙³˙…" at bounding box center [128, 368] width 160 height 22
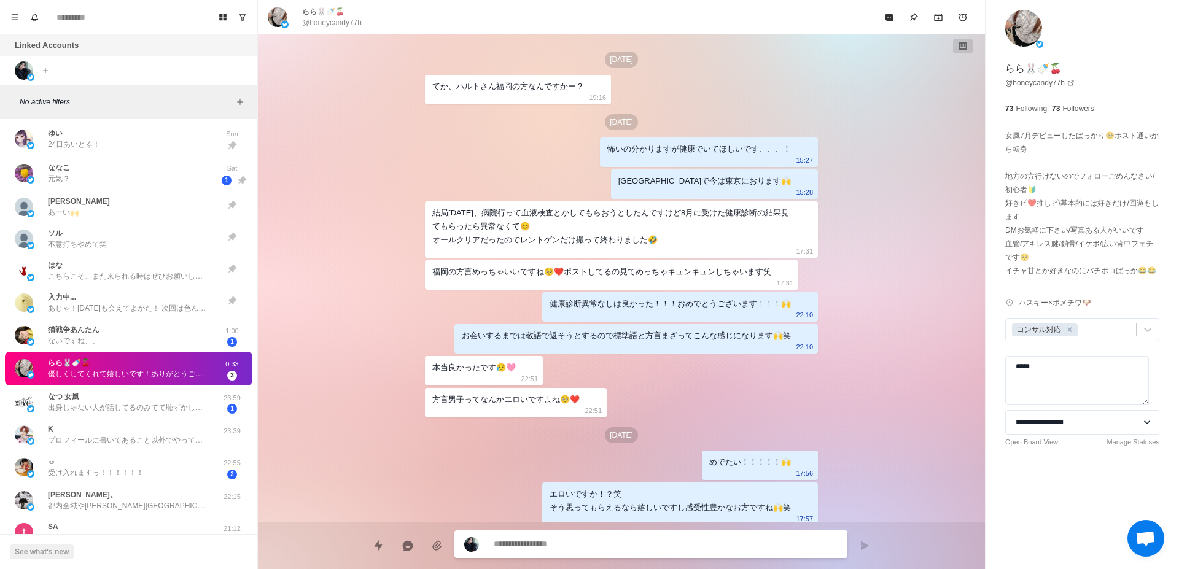
scroll to position [2080, 0]
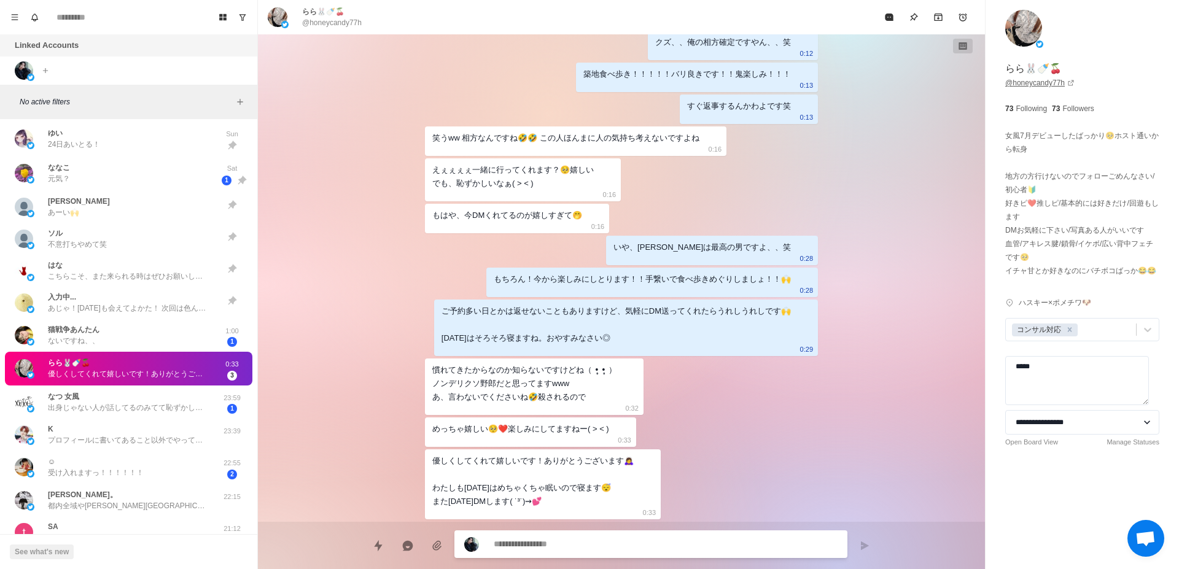
click at [1025, 84] on link "@ honeycandy77h" at bounding box center [1039, 82] width 69 height 11
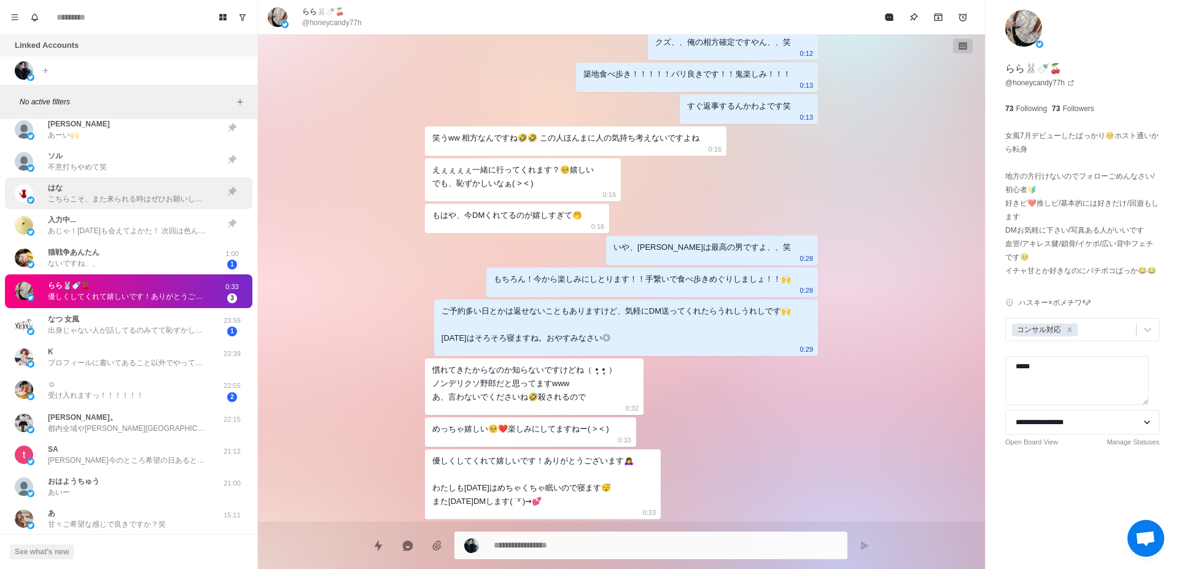
click at [178, 261] on div "猫戦争あんたん ないですね、、" at bounding box center [116, 258] width 202 height 24
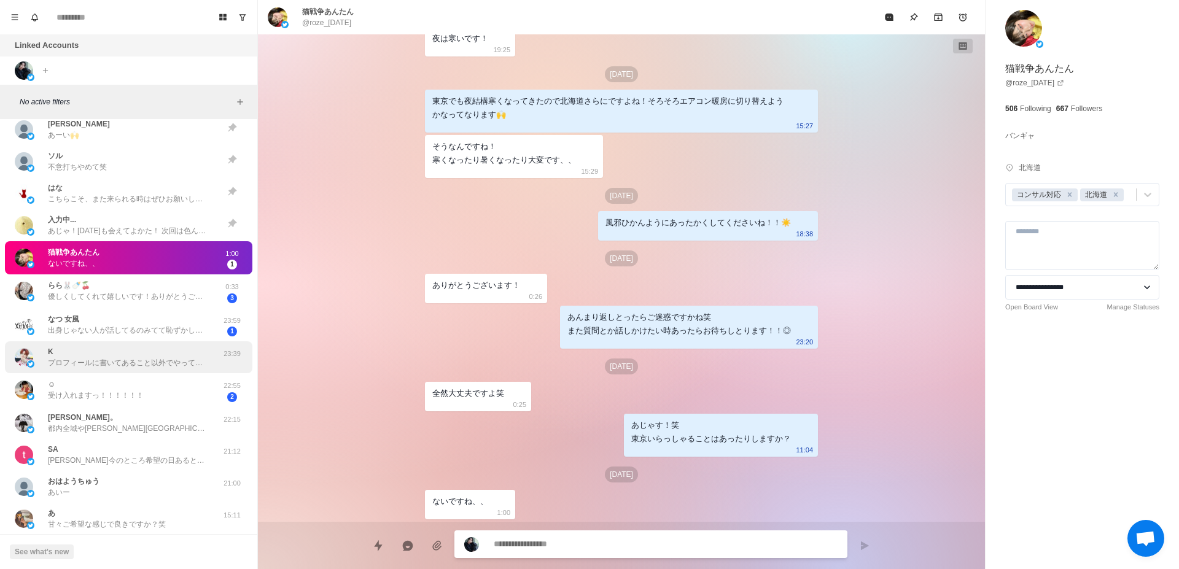
click at [177, 293] on p "優しくしてくれて嬉しいです！ありがとうございます🙇‍♀️ わたしも[DATE]はめちゃくちゃ眠いので寝ます😴 また[DATE]DMします( ˙³˙)⇝💕" at bounding box center [128, 296] width 160 height 11
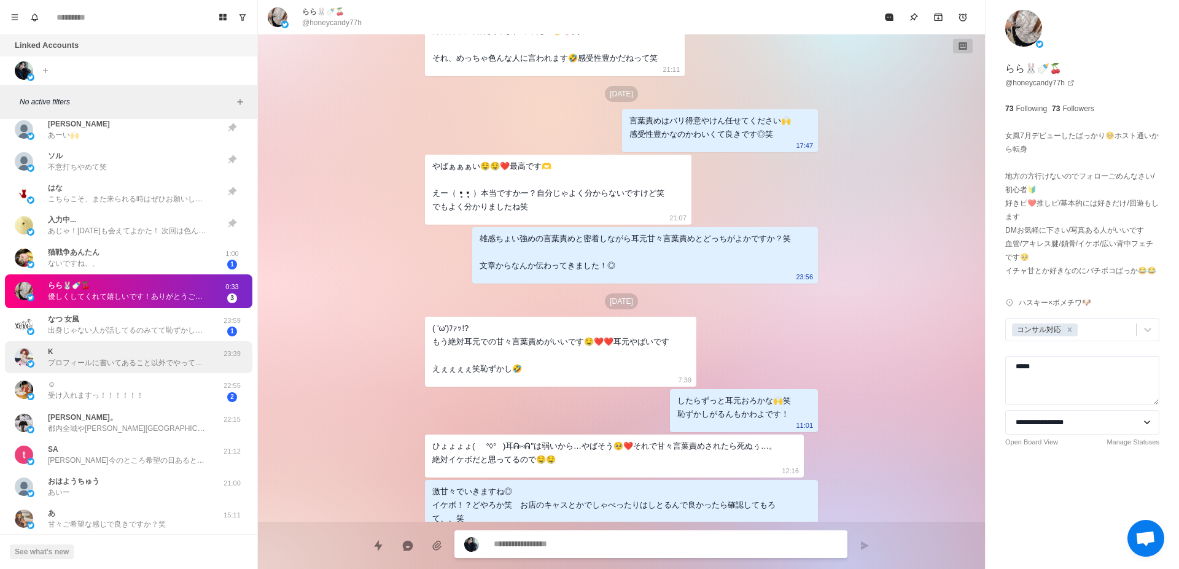
type textarea "*"
type textarea "****"
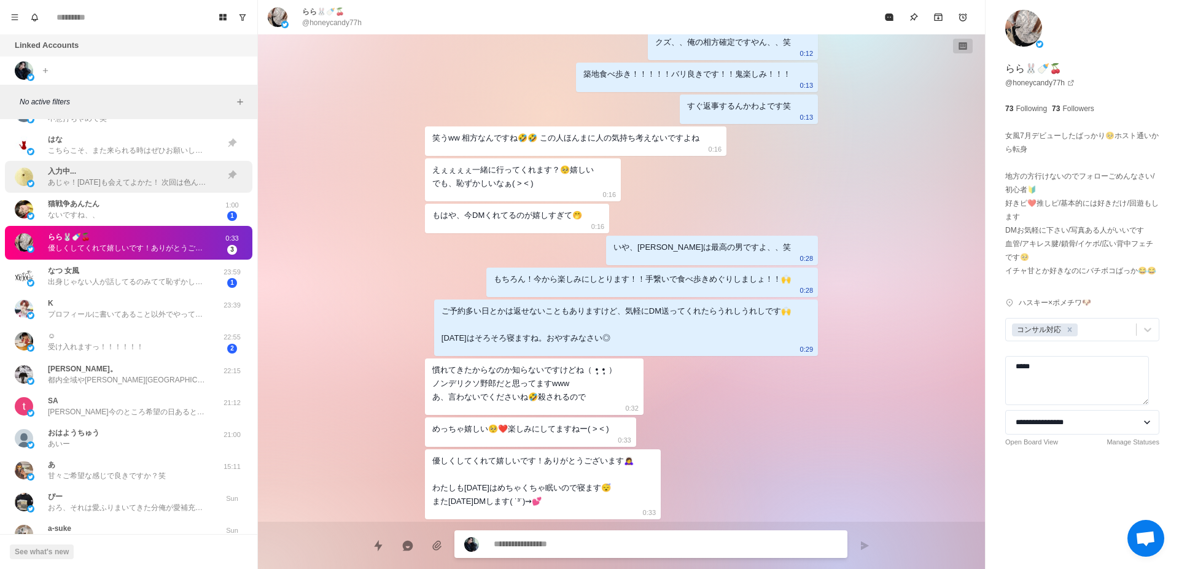
scroll to position [851, 0]
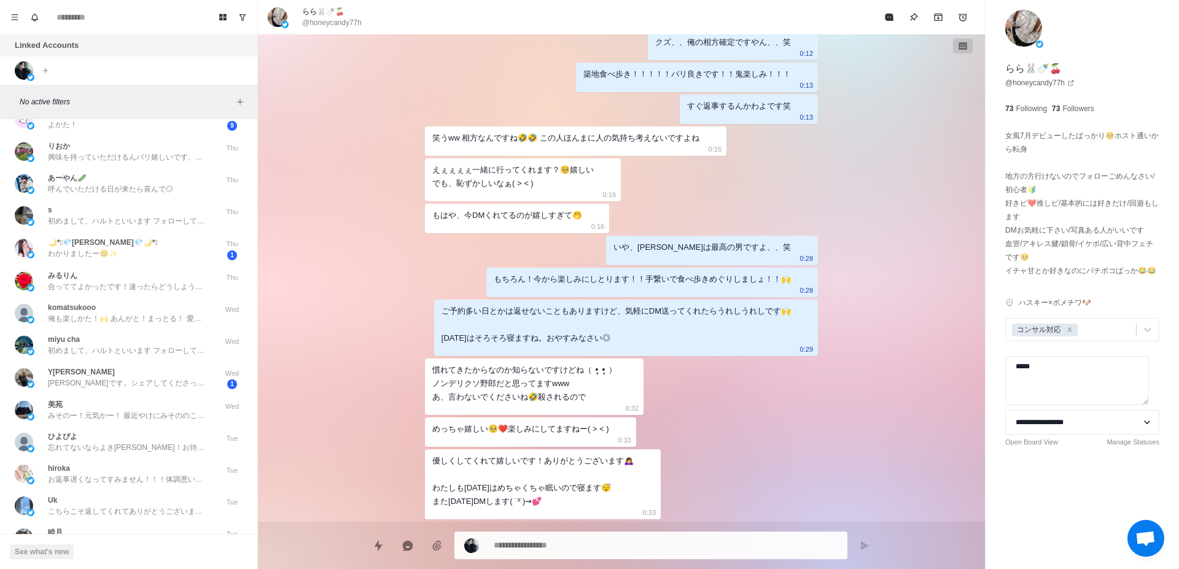
scroll to position [1393, 0]
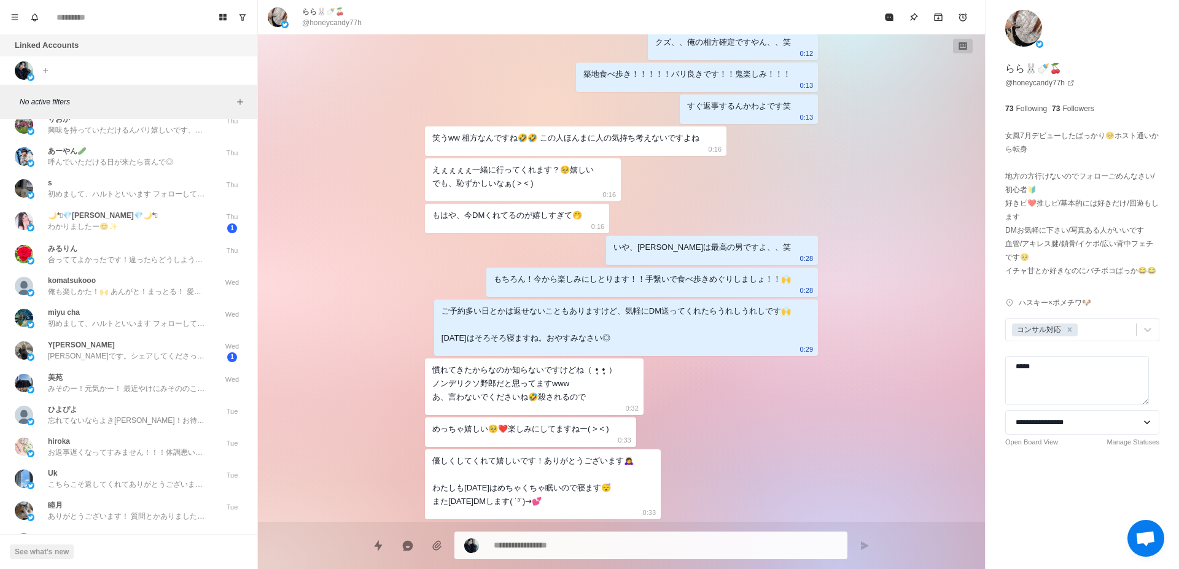
type textarea "*"
